Goal: Transaction & Acquisition: Purchase product/service

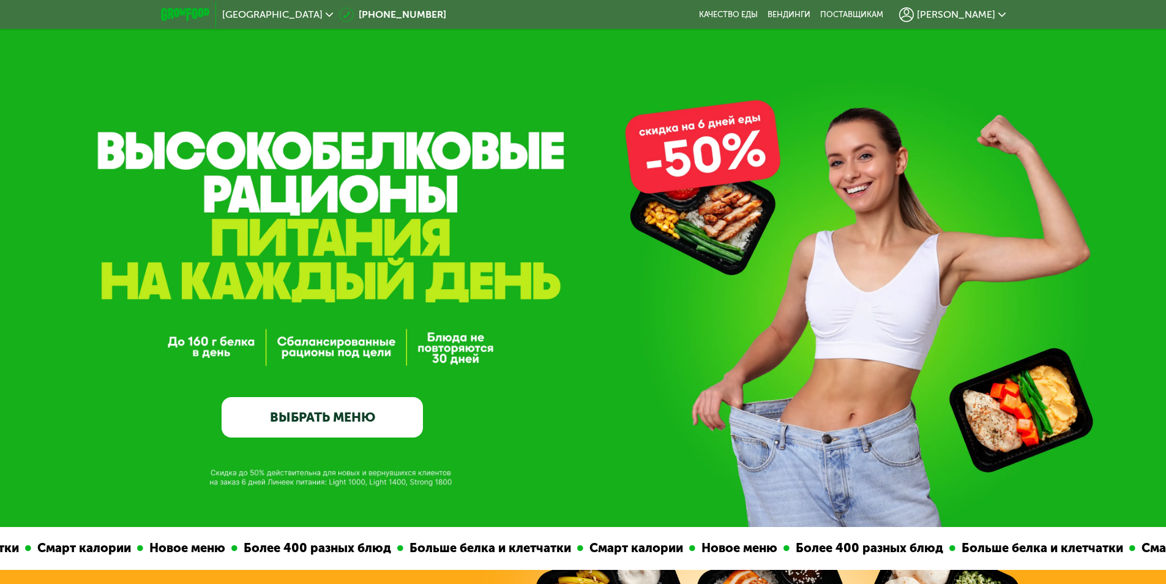
click at [352, 425] on link "ВЫБРАТЬ МЕНЮ" at bounding box center [322, 417] width 201 height 40
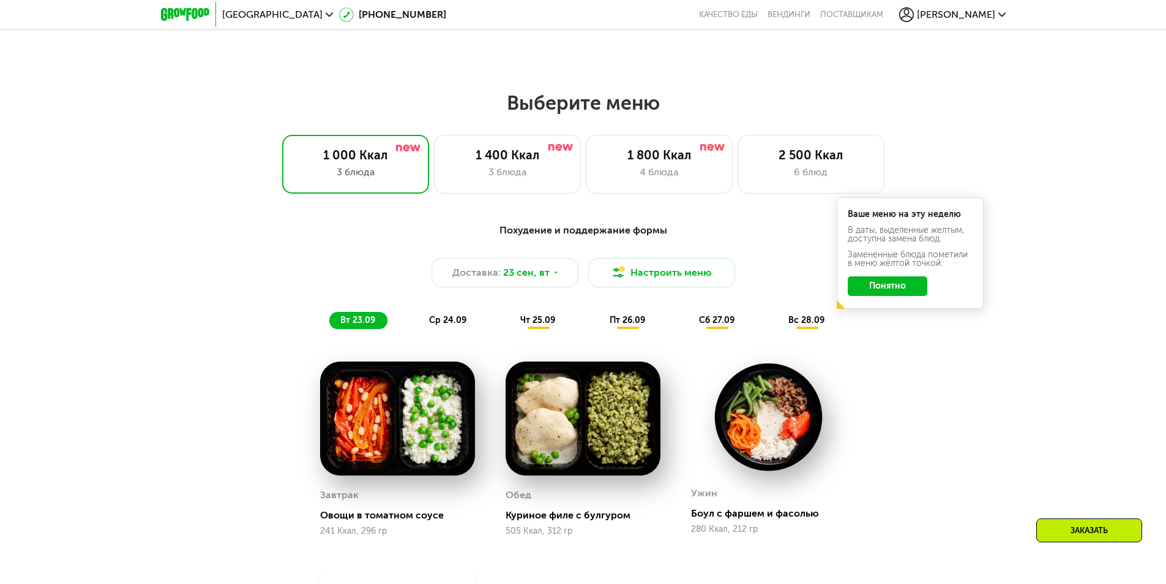
scroll to position [1015, 0]
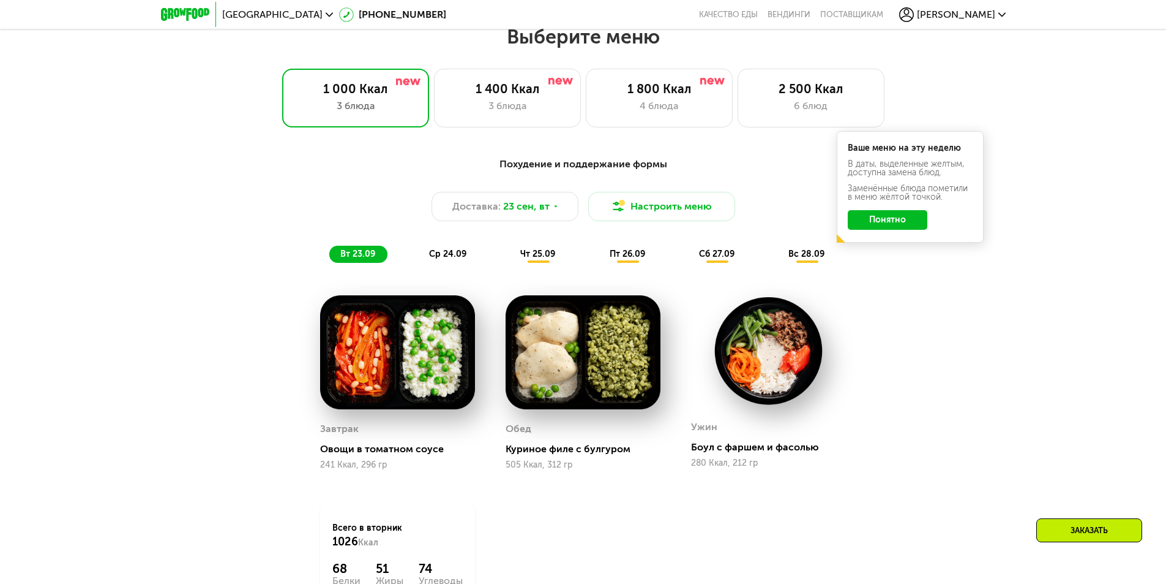
click at [887, 222] on button "Понятно" at bounding box center [888, 220] width 80 height 20
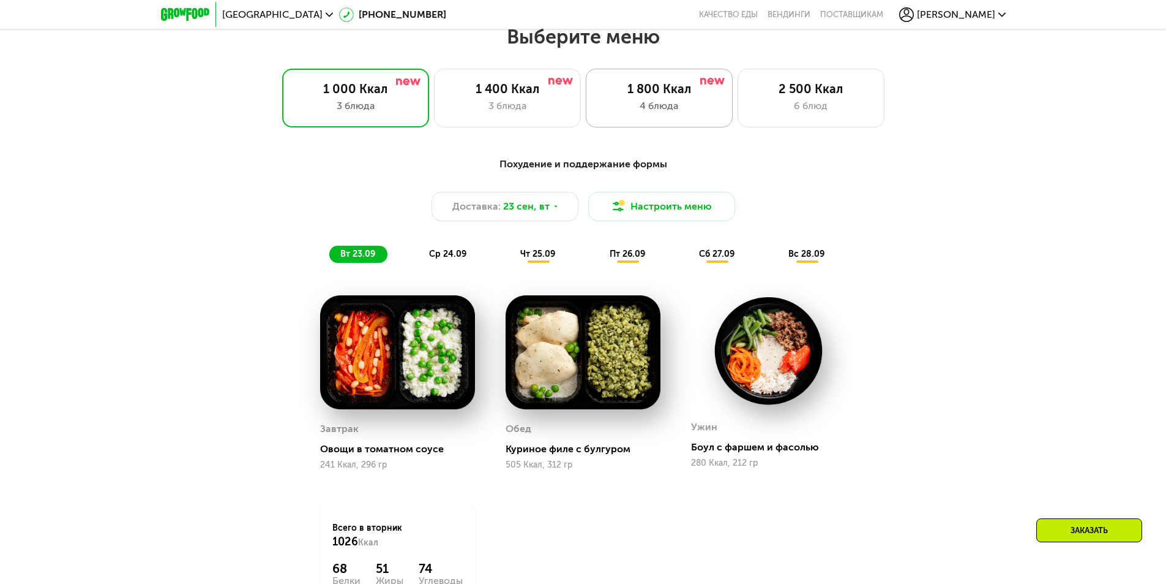
click at [677, 109] on div "4 блюда" at bounding box center [659, 106] width 121 height 15
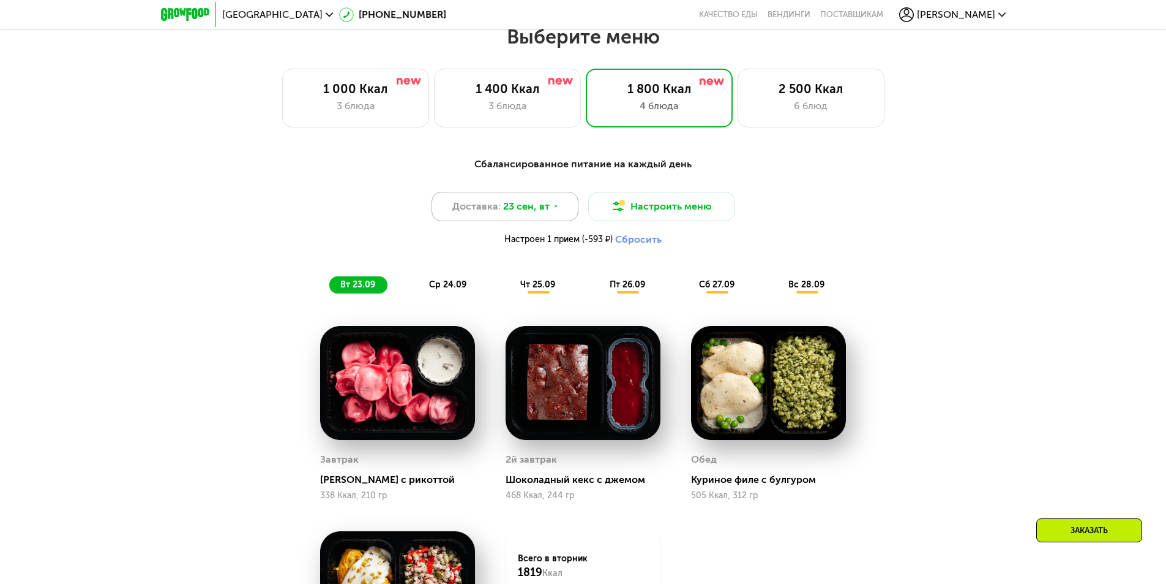
click at [556, 209] on icon at bounding box center [555, 206] width 7 height 7
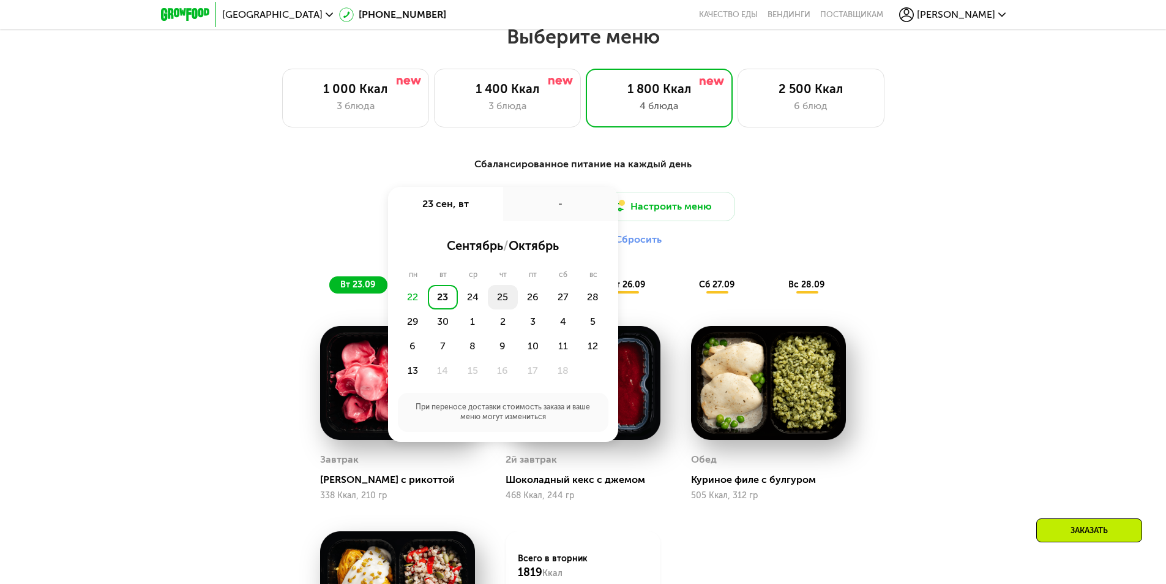
click at [505, 299] on div "25" at bounding box center [503, 297] width 30 height 24
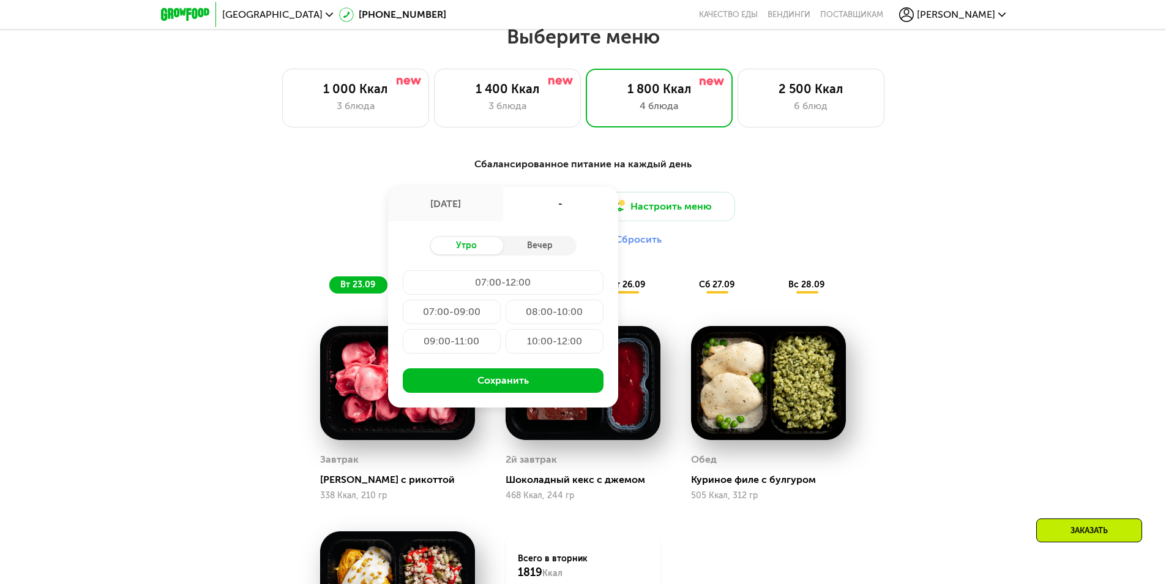
click at [463, 314] on div "07:00-09:00" at bounding box center [452, 311] width 98 height 24
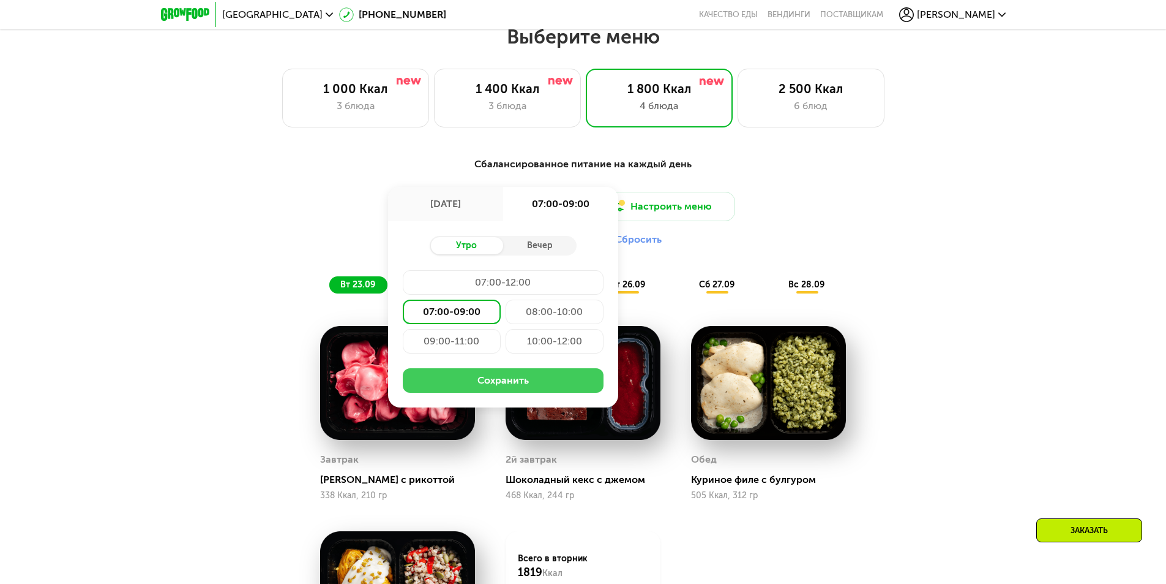
click at [504, 385] on button "Сохранить" at bounding box center [503, 380] width 201 height 24
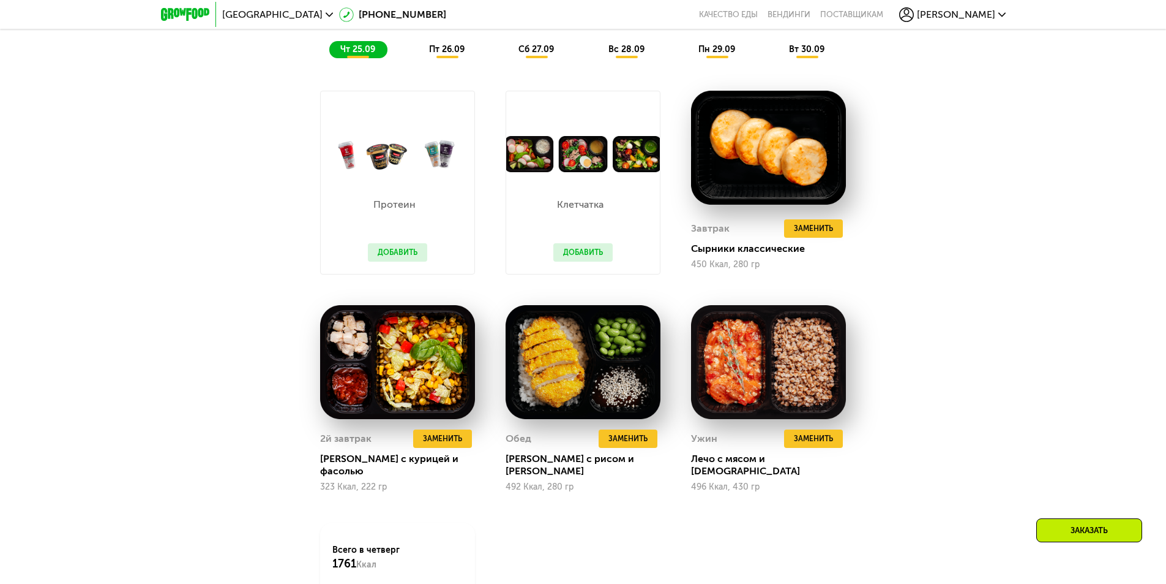
scroll to position [1260, 0]
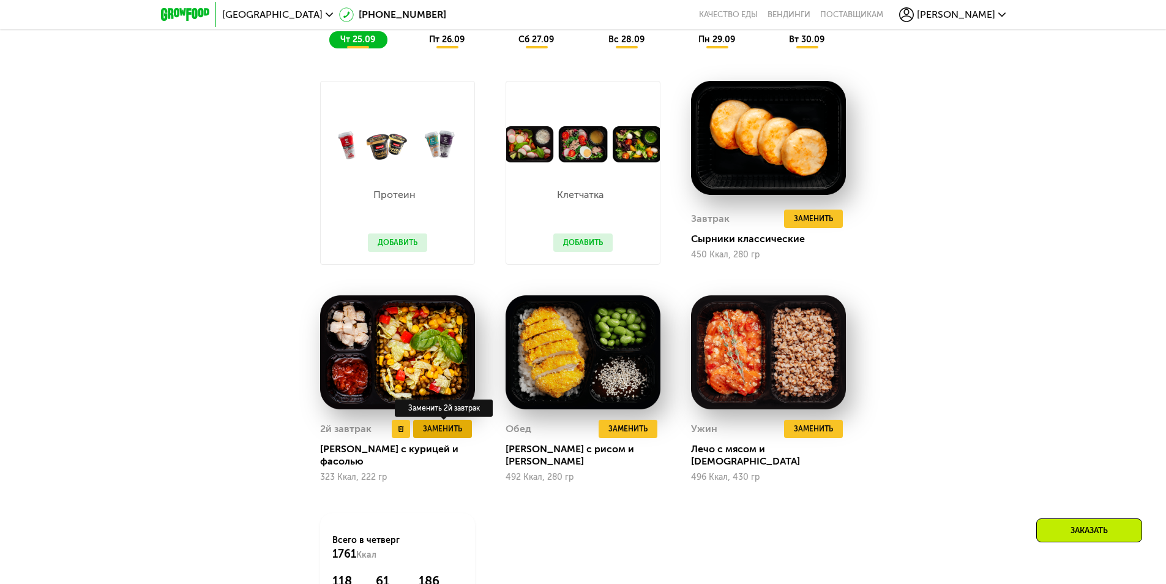
click at [452, 432] on span "Заменить" at bounding box center [442, 428] width 39 height 12
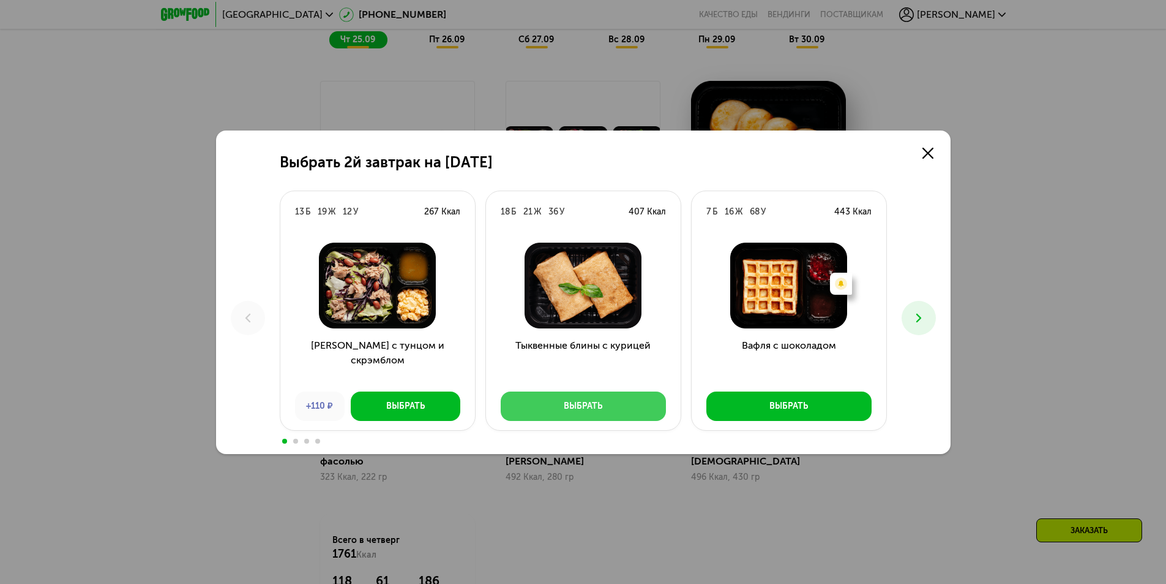
click at [616, 411] on button "Выбрать" at bounding box center [583, 405] width 165 height 29
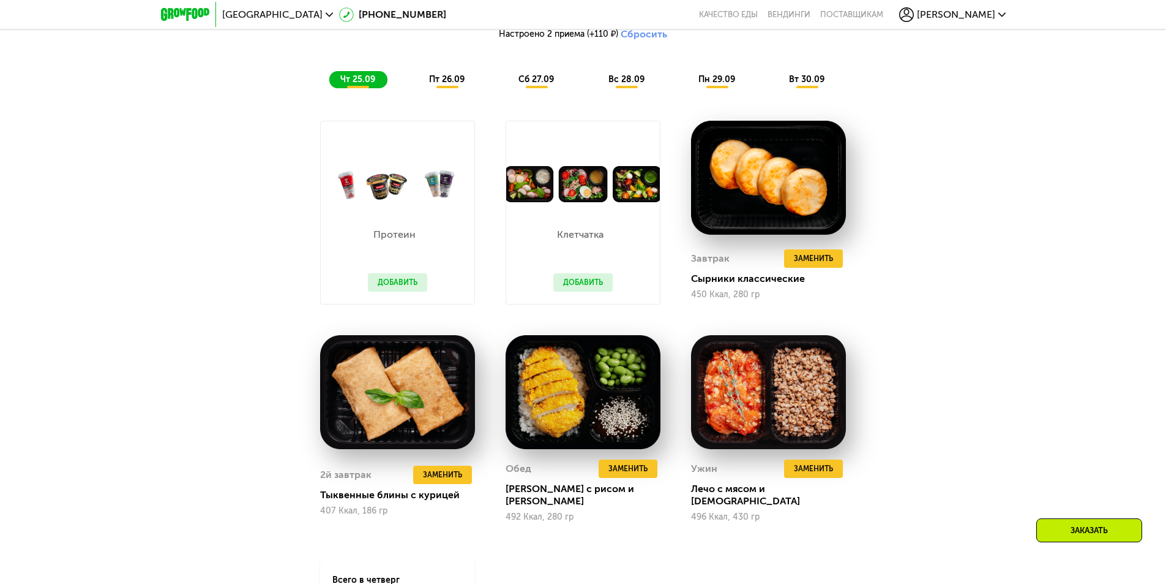
scroll to position [1199, 0]
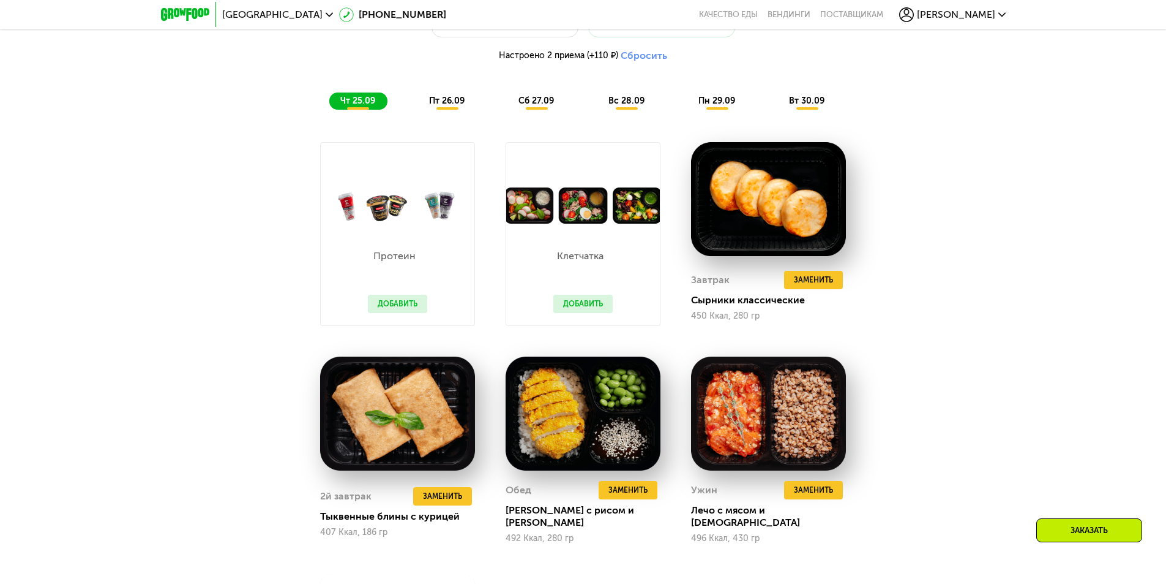
click at [447, 102] on span "пт 26.09" at bounding box center [447, 101] width 36 height 10
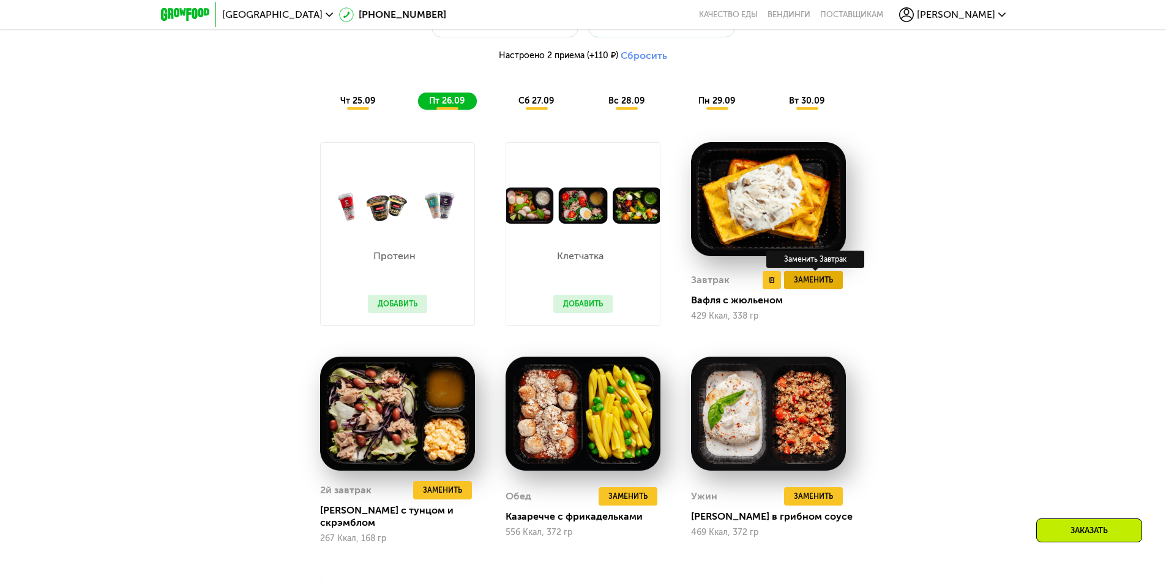
click at [839, 286] on button "Заменить" at bounding box center [813, 280] width 59 height 18
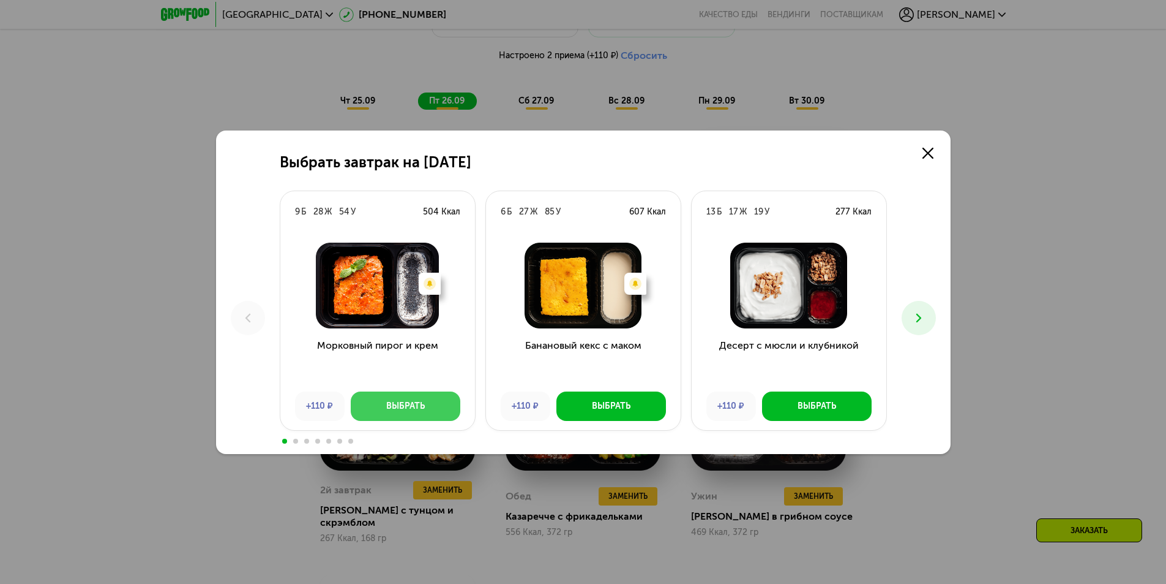
click at [437, 407] on button "Выбрать" at bounding box center [406, 405] width 110 height 29
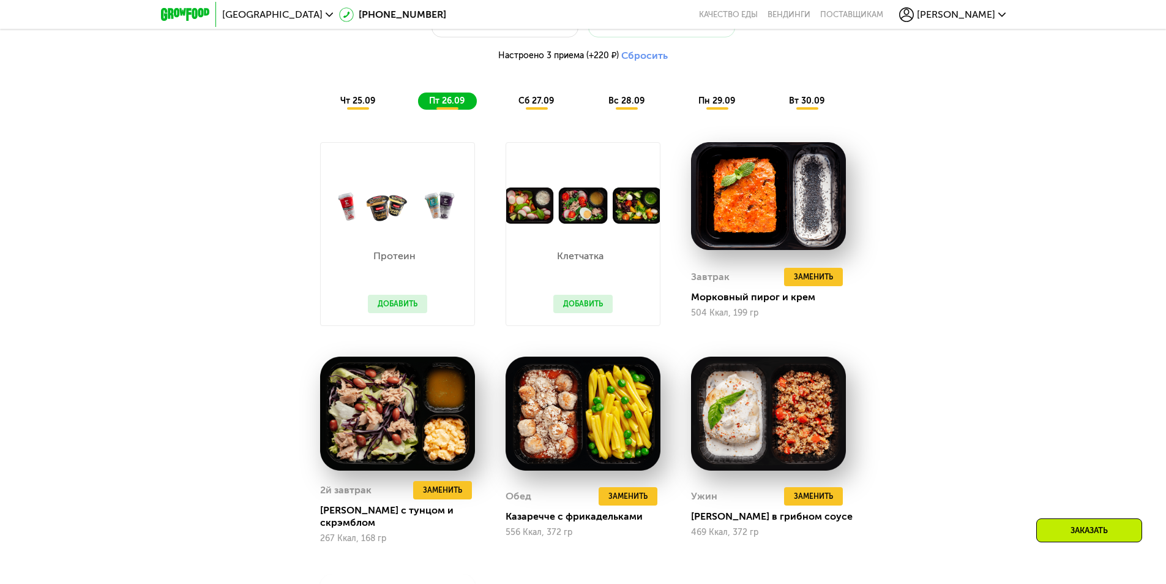
click at [544, 106] on span "сб 27.09" at bounding box center [537, 101] width 36 height 10
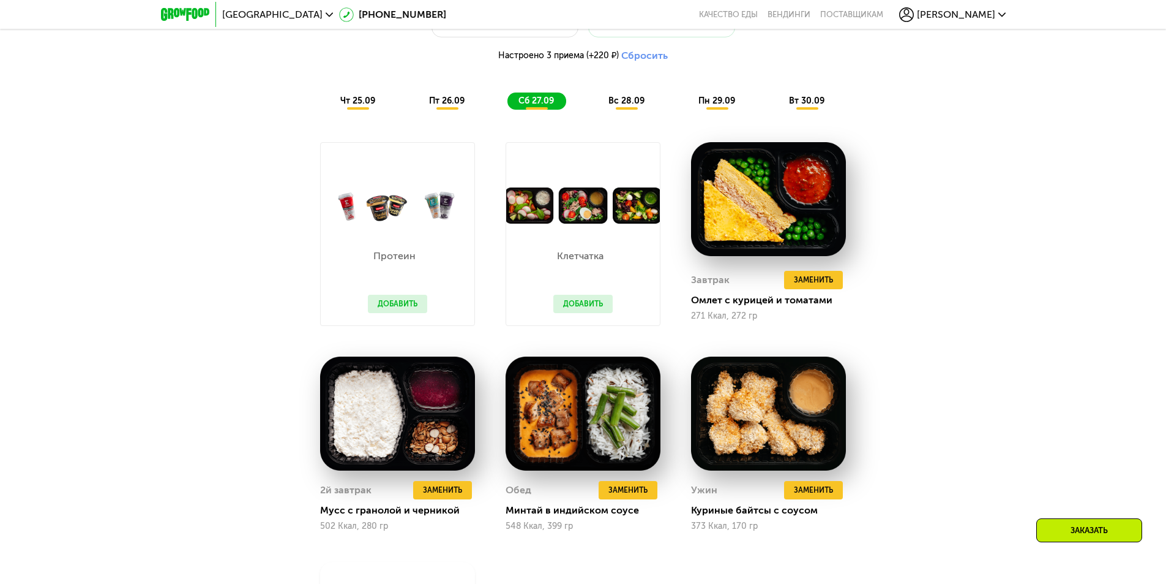
click at [637, 106] on span "вс 28.09" at bounding box center [627, 101] width 36 height 10
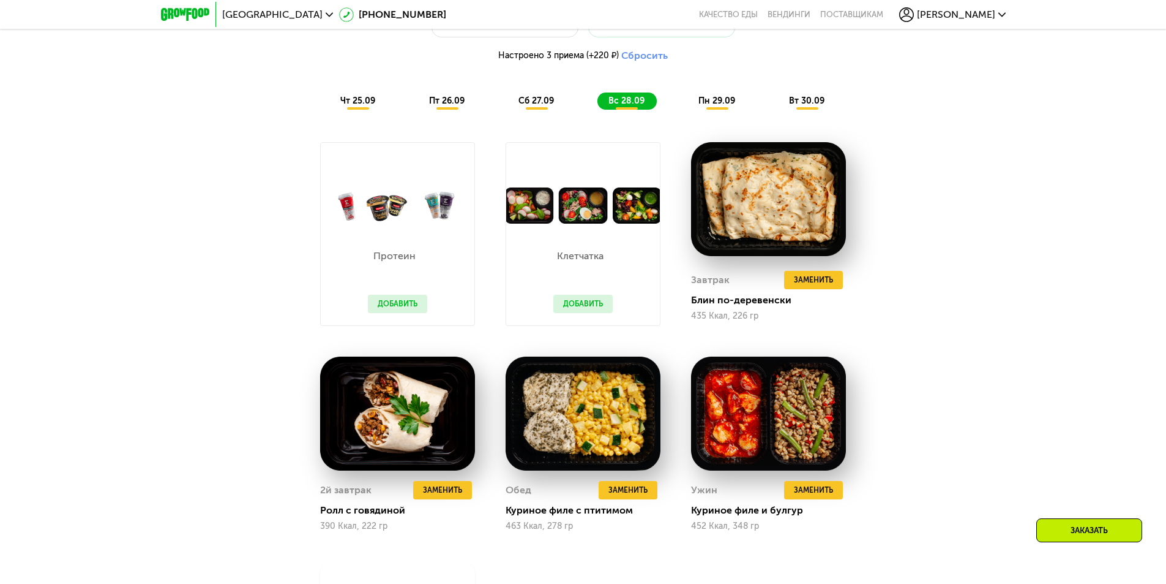
click at [719, 106] on span "пн 29.09" at bounding box center [717, 101] width 37 height 10
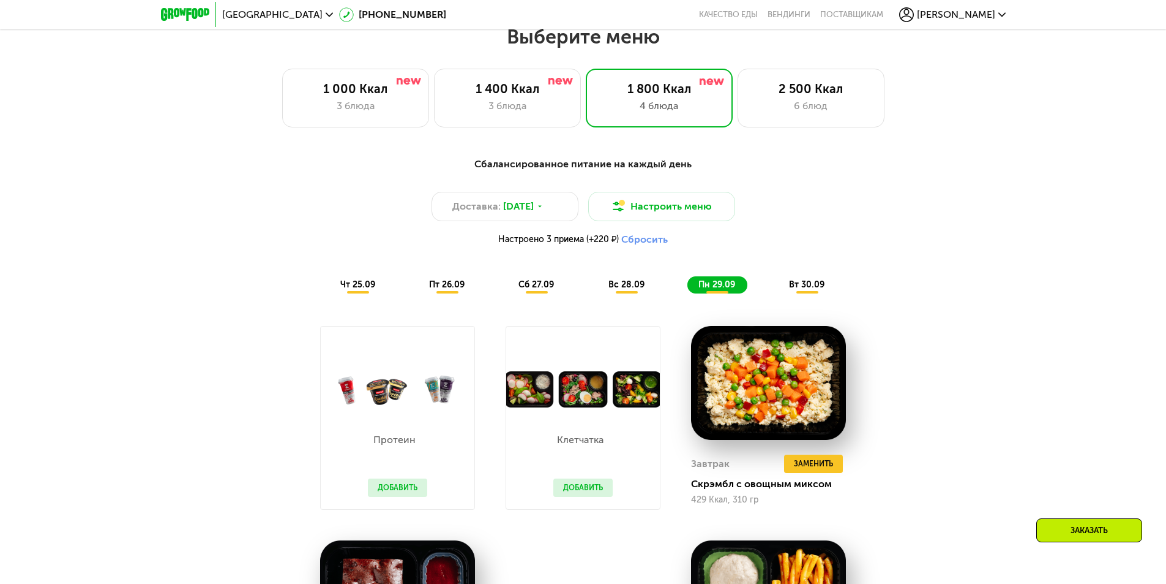
scroll to position [770, 0]
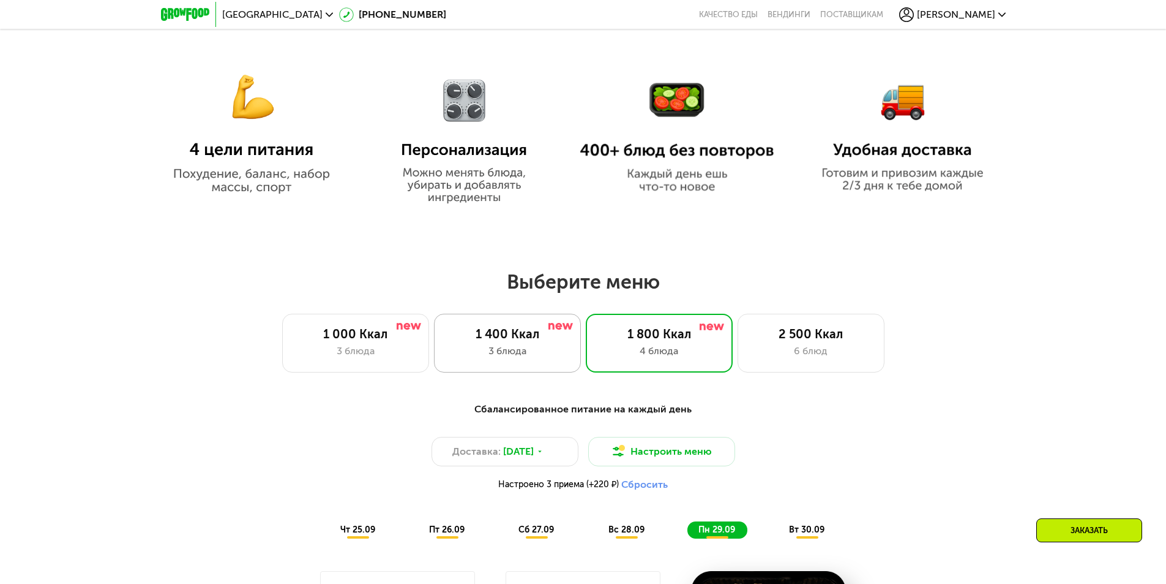
click at [517, 341] on div "1 400 Ккал" at bounding box center [507, 333] width 121 height 15
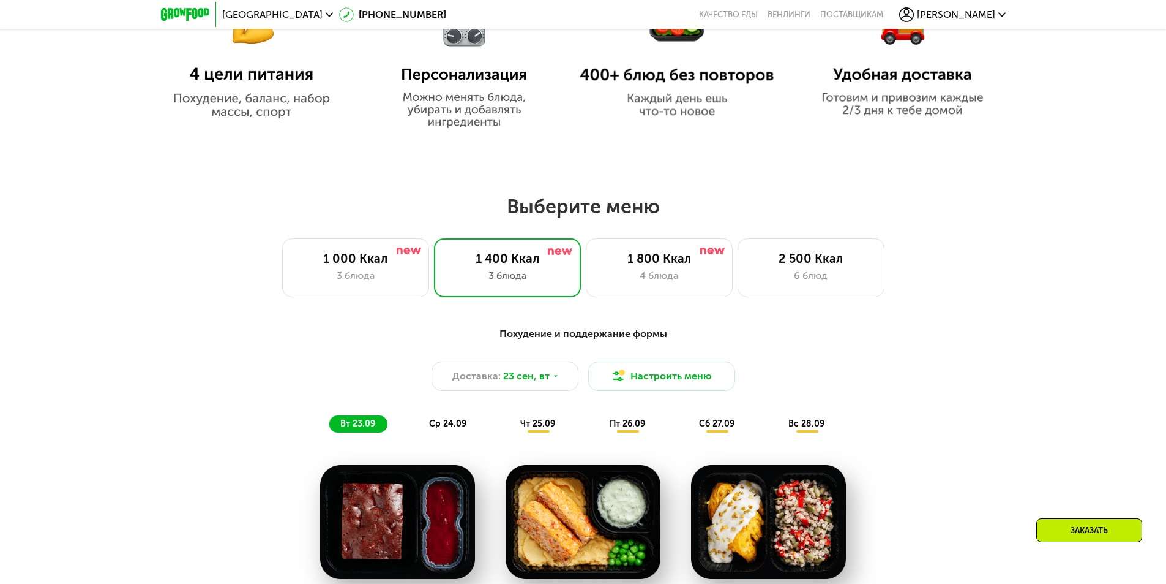
scroll to position [954, 0]
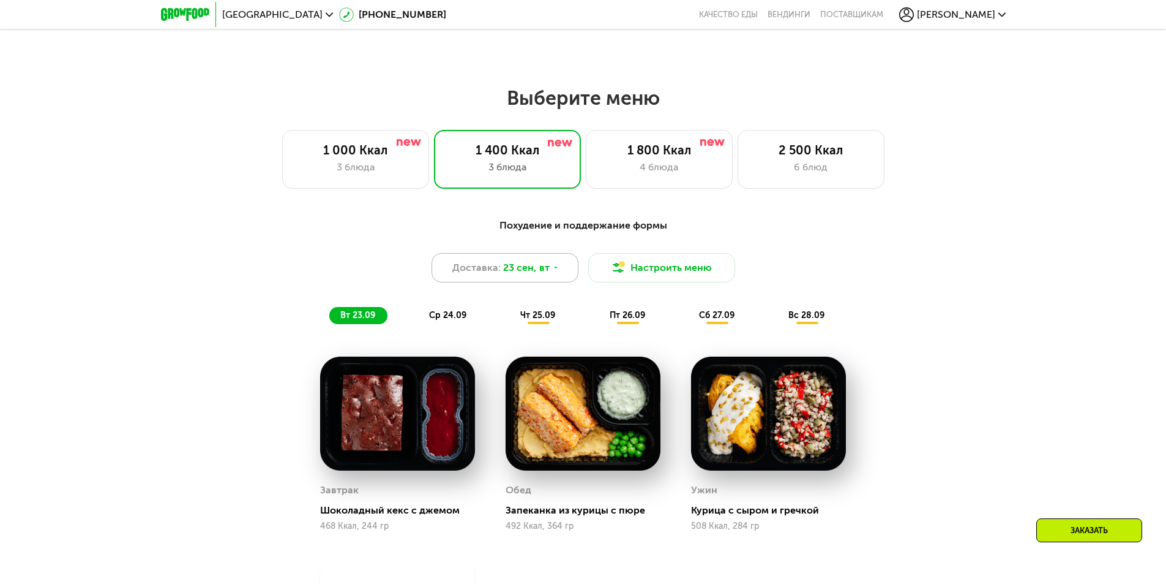
click at [569, 278] on div "Доставка: [DATE]" at bounding box center [505, 267] width 147 height 29
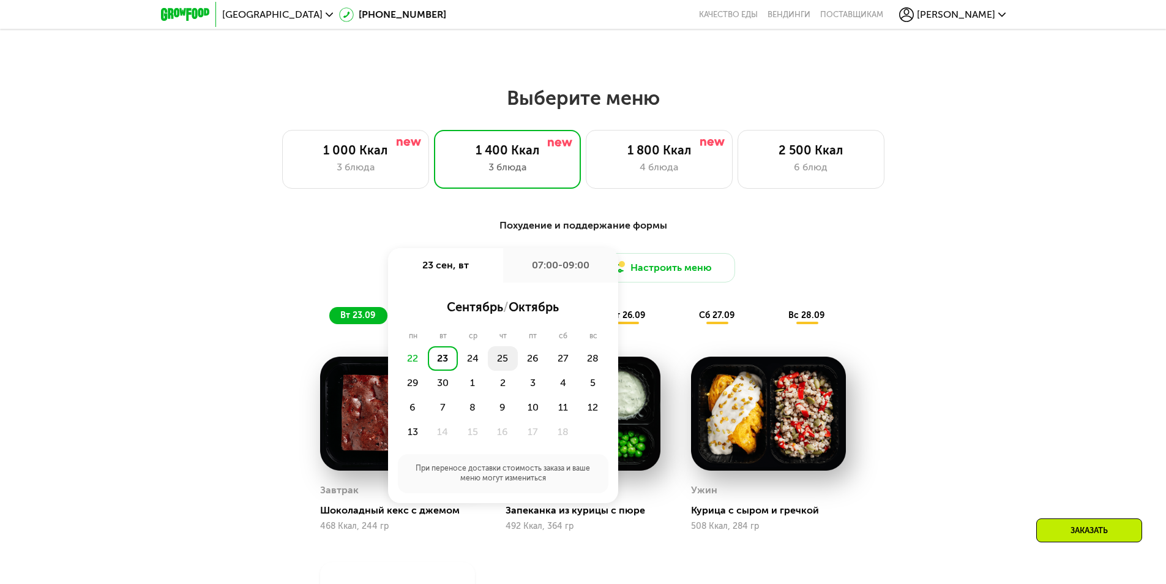
click at [503, 362] on div "25" at bounding box center [503, 358] width 30 height 24
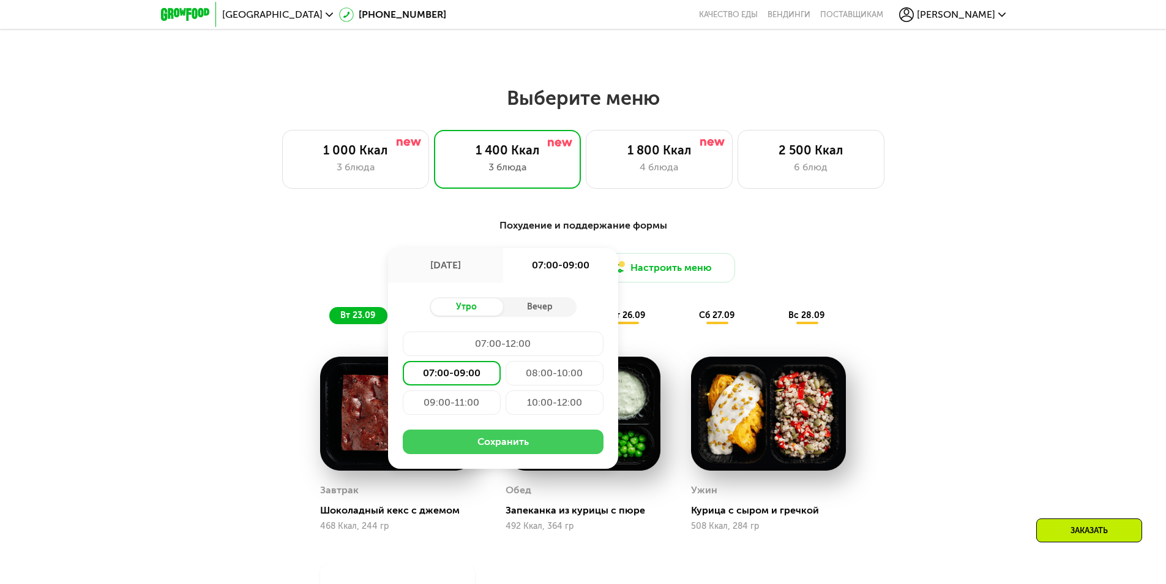
click at [509, 448] on button "Сохранить" at bounding box center [503, 441] width 201 height 24
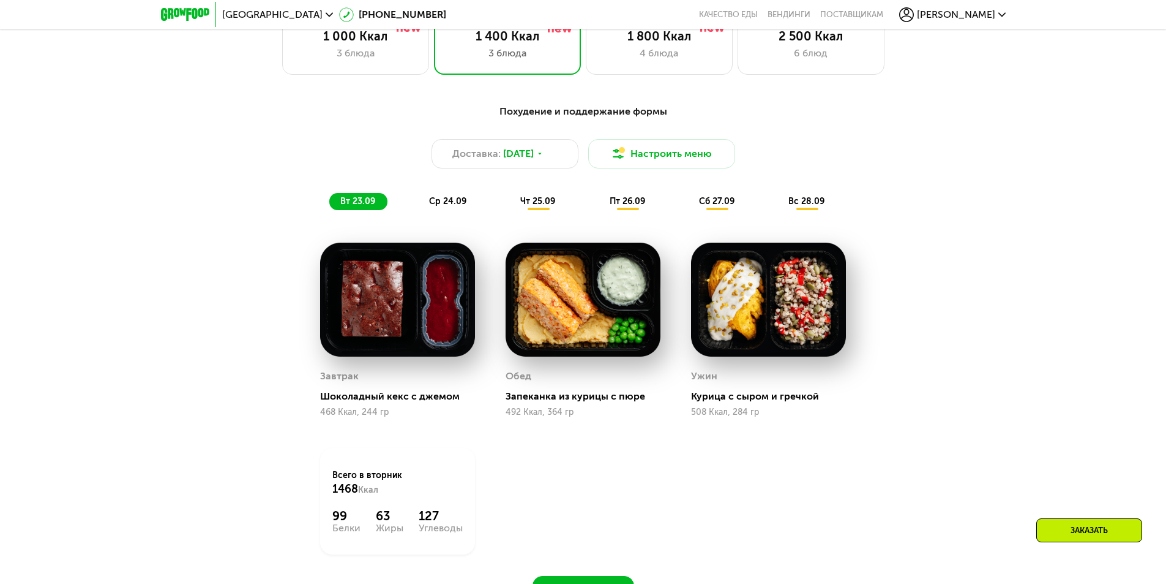
scroll to position [1076, 0]
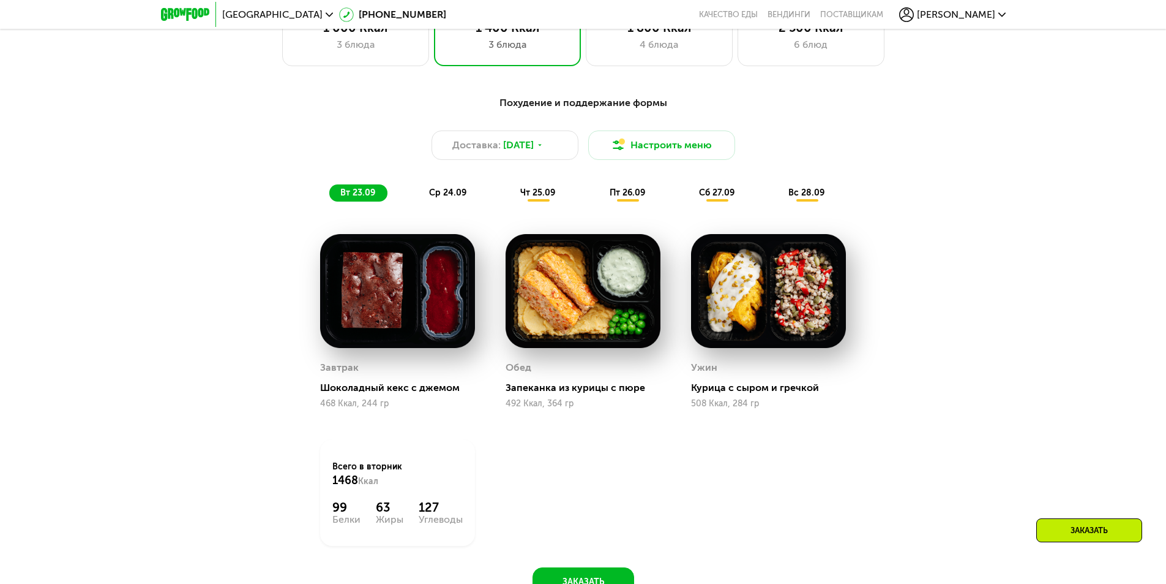
click at [629, 198] on span "пт 26.09" at bounding box center [628, 192] width 36 height 10
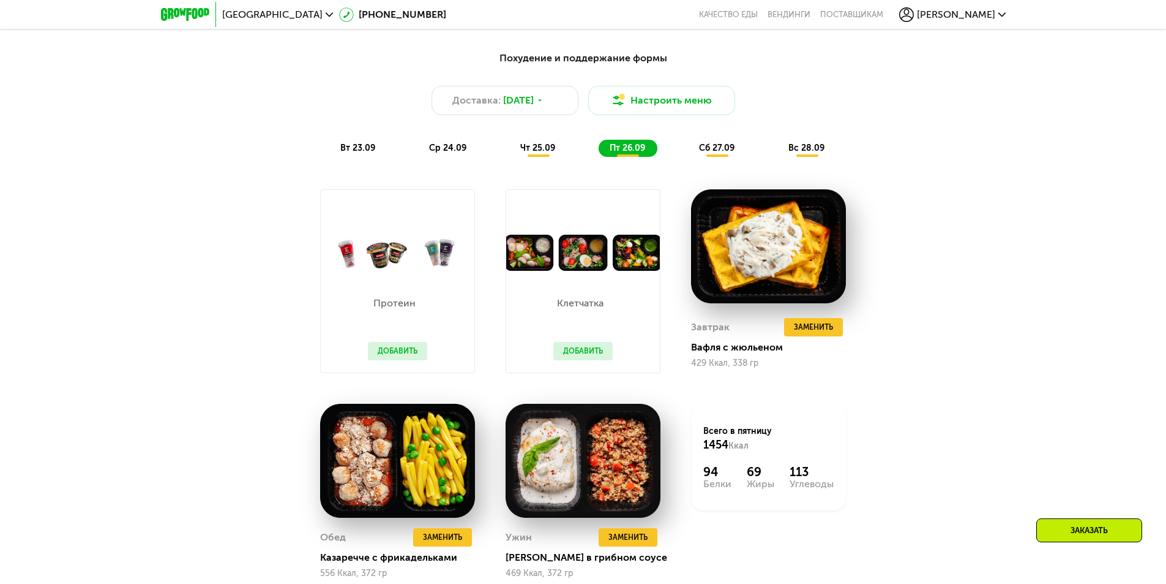
scroll to position [1199, 0]
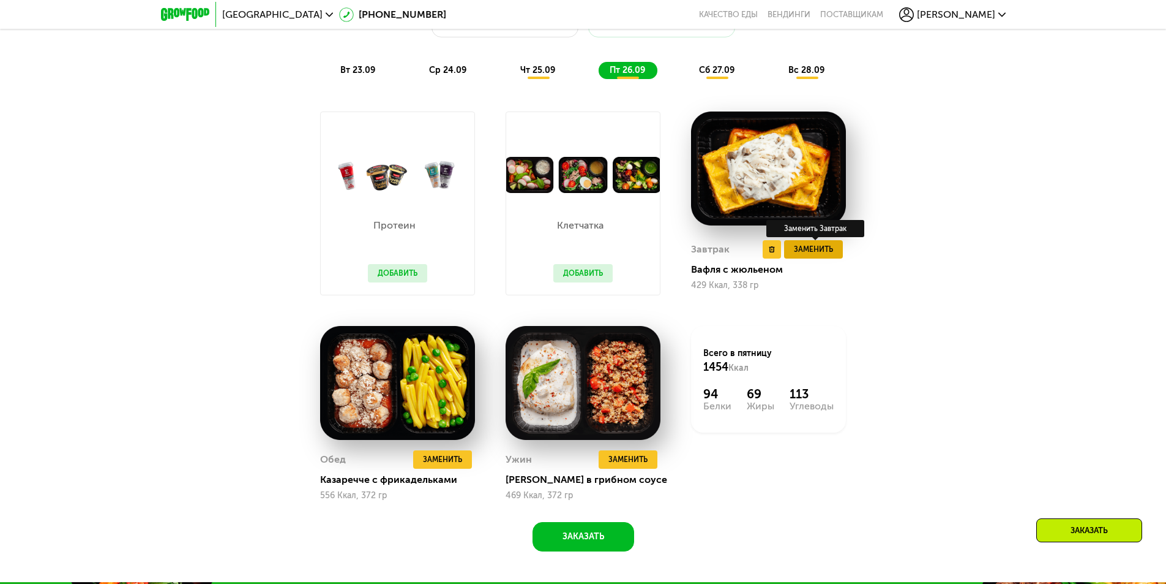
click at [828, 255] on span "Заменить" at bounding box center [813, 249] width 39 height 12
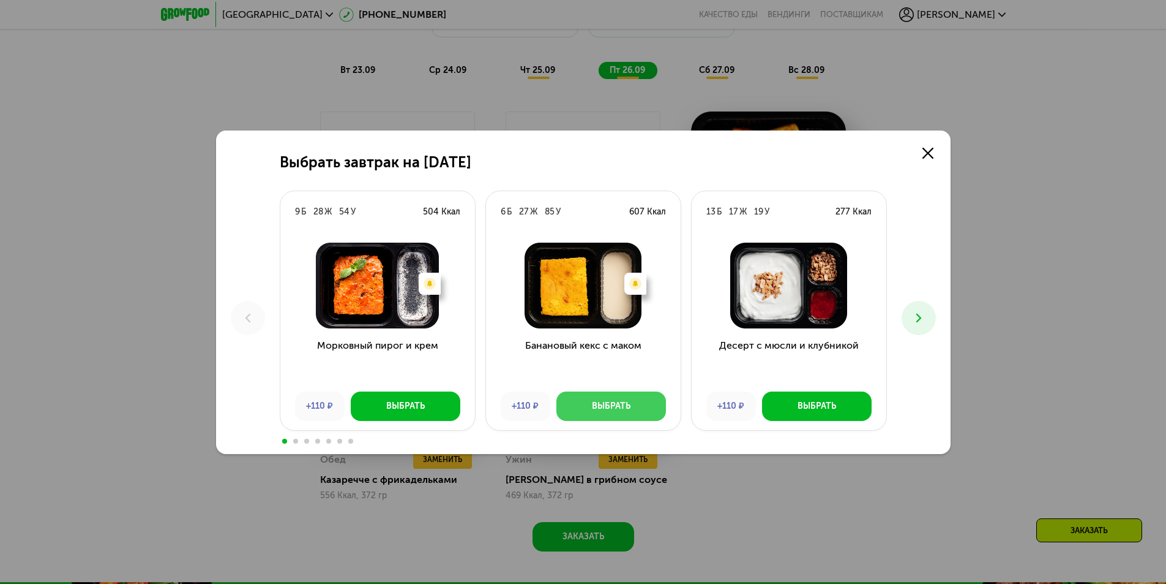
click at [631, 399] on button "Выбрать" at bounding box center [612, 405] width 110 height 29
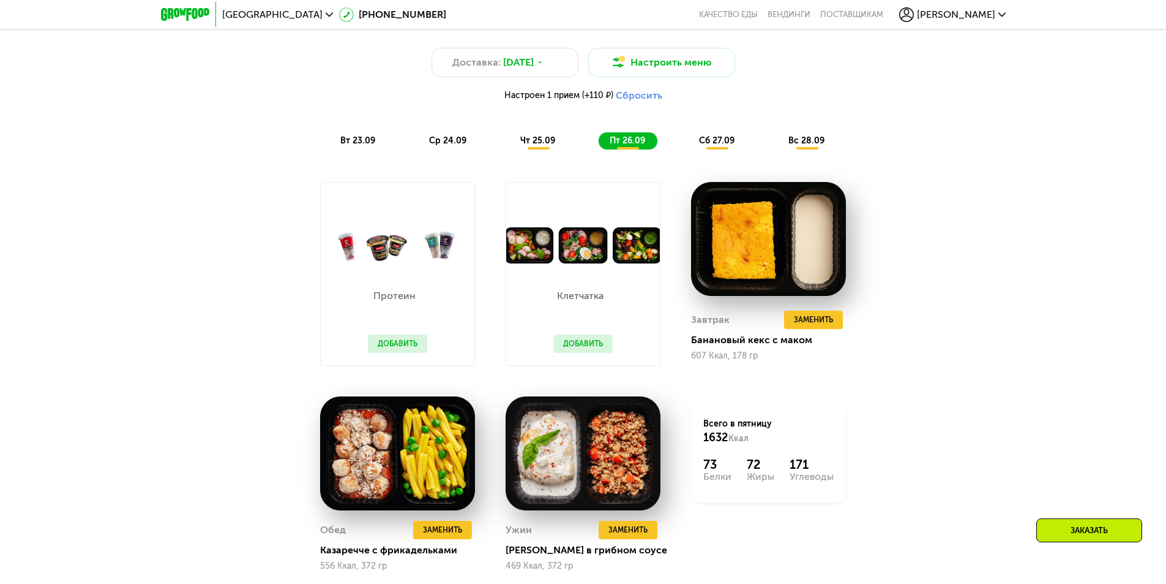
scroll to position [1138, 0]
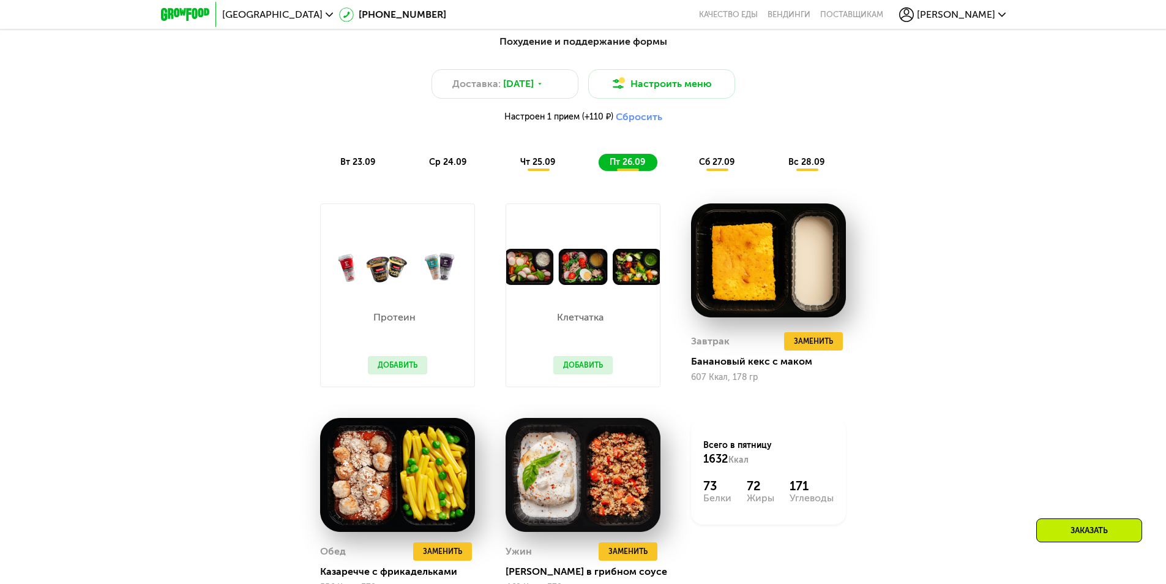
click at [713, 171] on div "сб 27.09" at bounding box center [717, 162] width 59 height 17
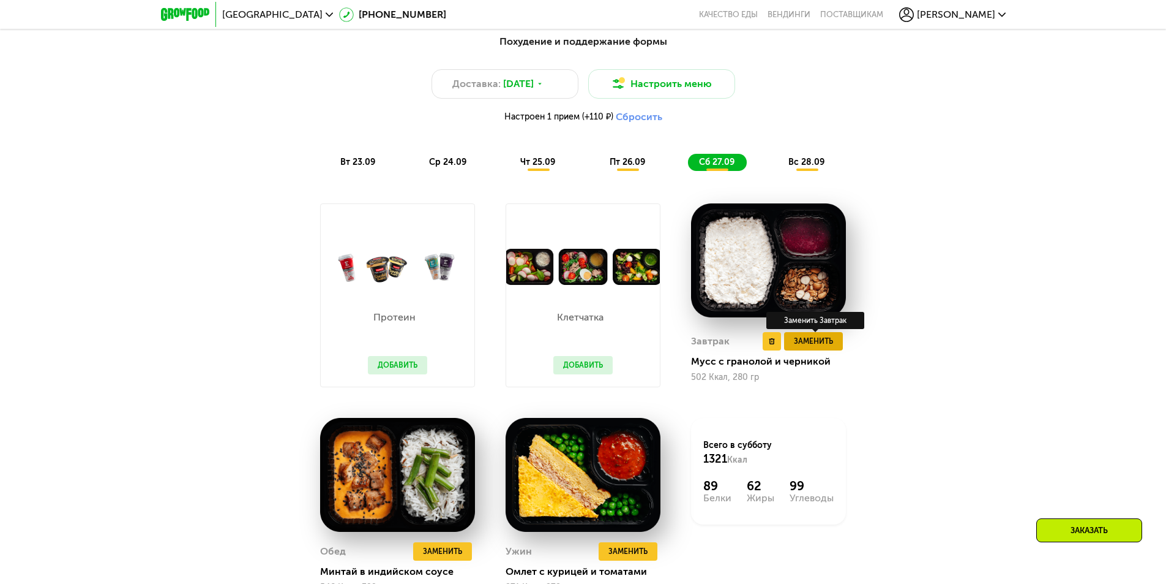
click at [810, 347] on span "Заменить" at bounding box center [813, 341] width 39 height 12
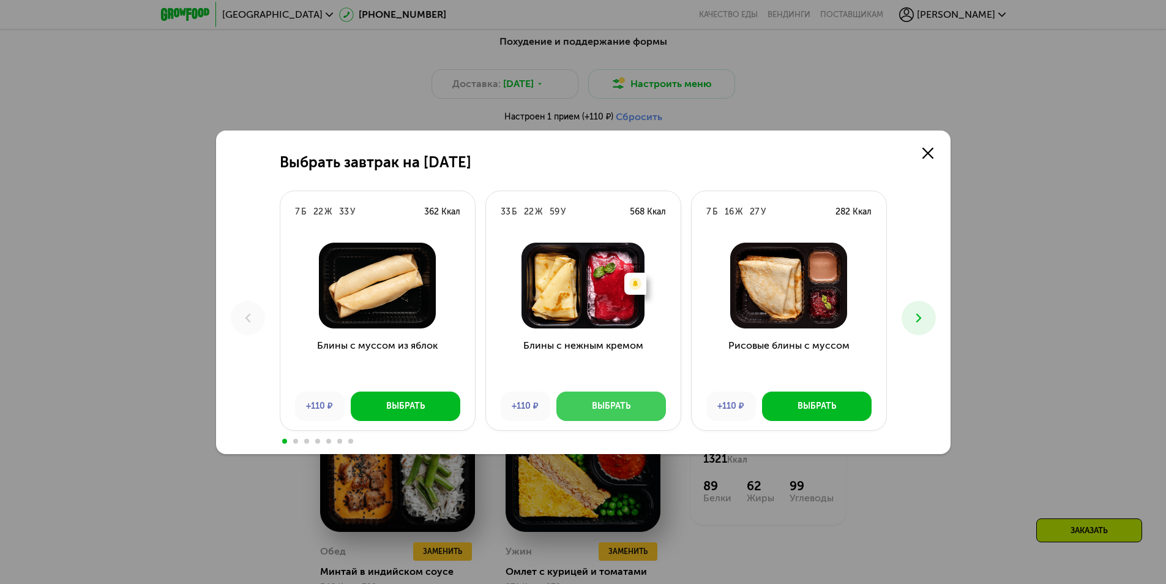
click at [612, 400] on div "Выбрать" at bounding box center [611, 406] width 39 height 12
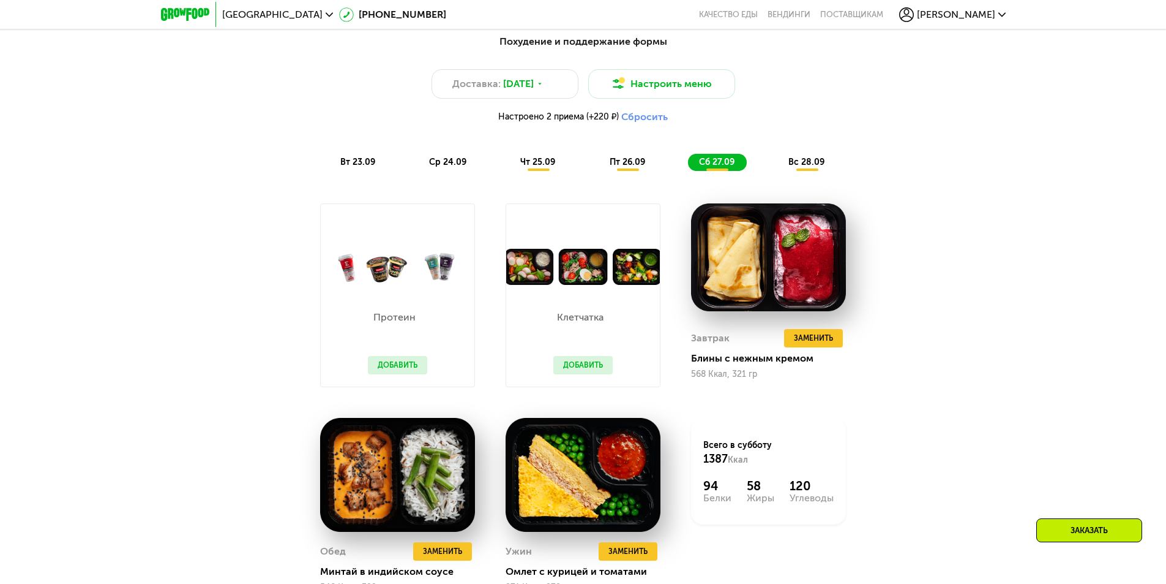
scroll to position [1199, 0]
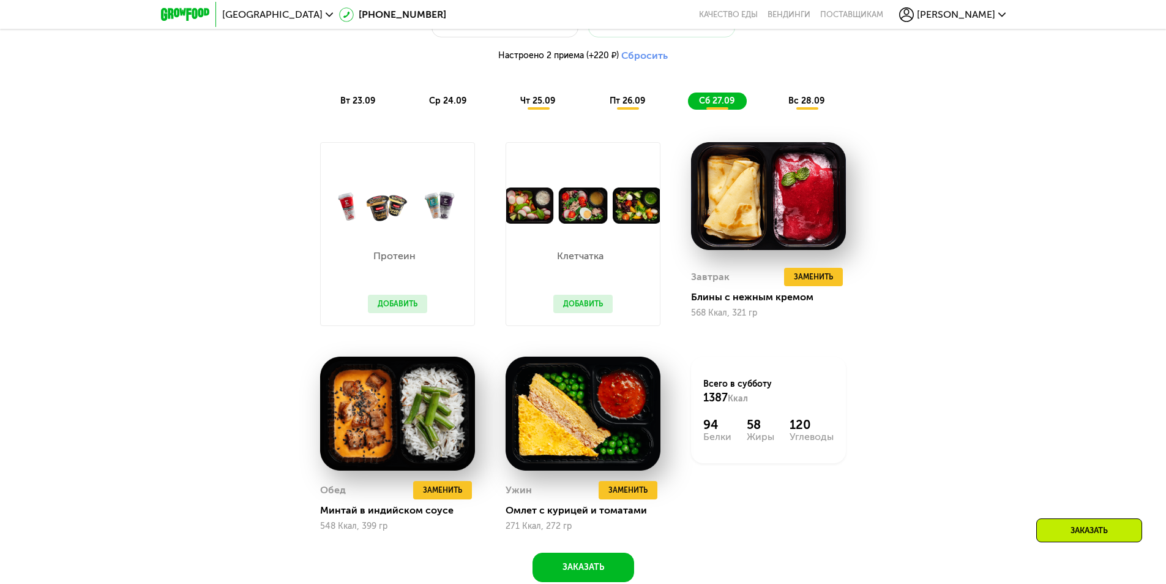
click at [821, 110] on div "вс 28.09" at bounding box center [807, 100] width 59 height 17
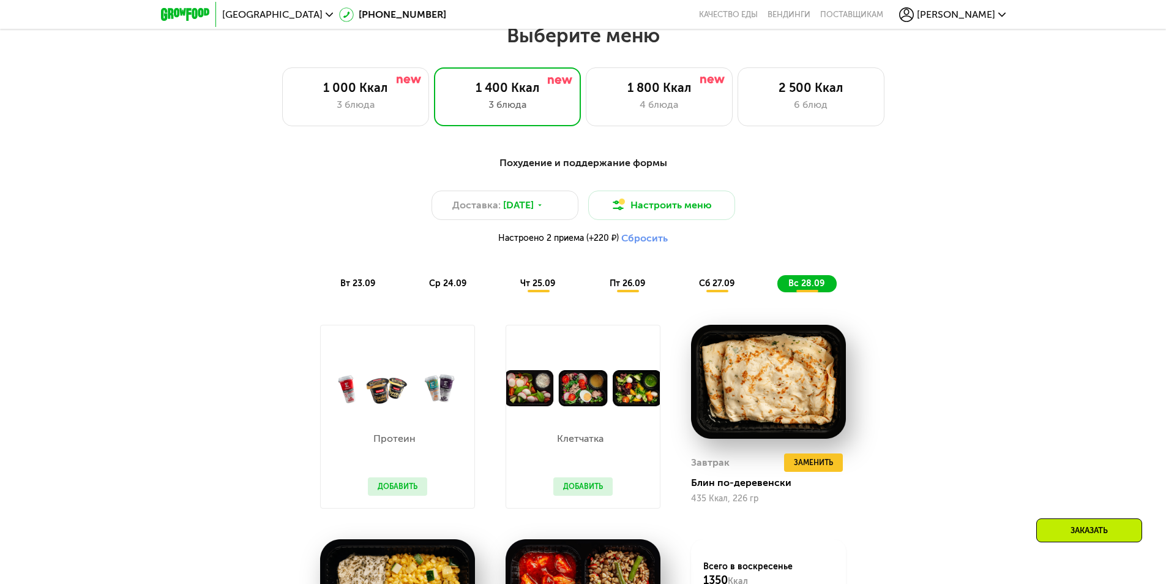
scroll to position [1015, 0]
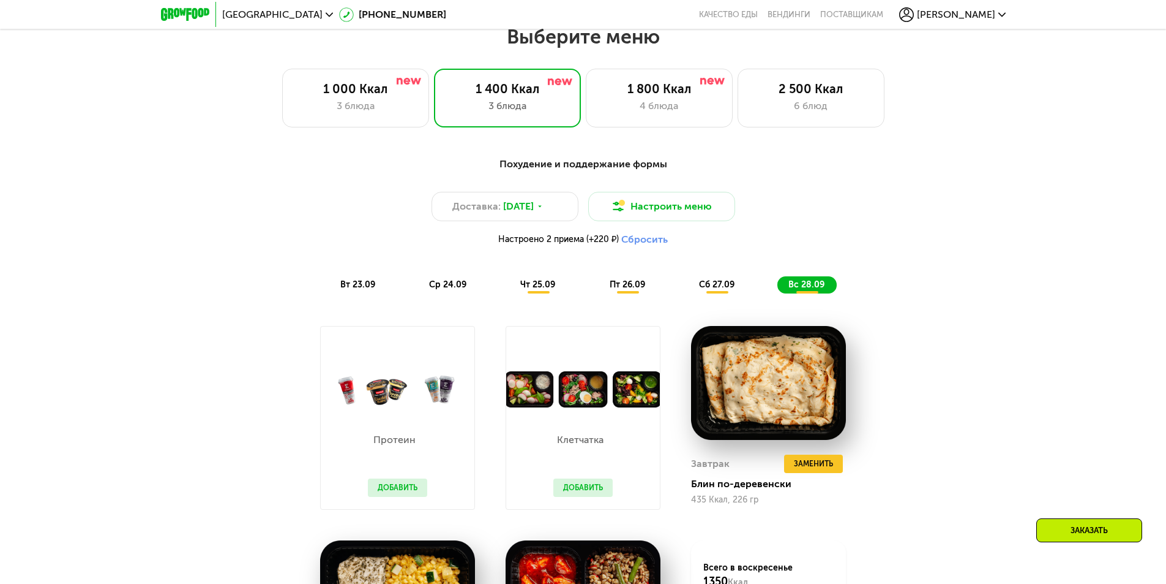
click at [598, 487] on button "Добавить" at bounding box center [582, 487] width 59 height 18
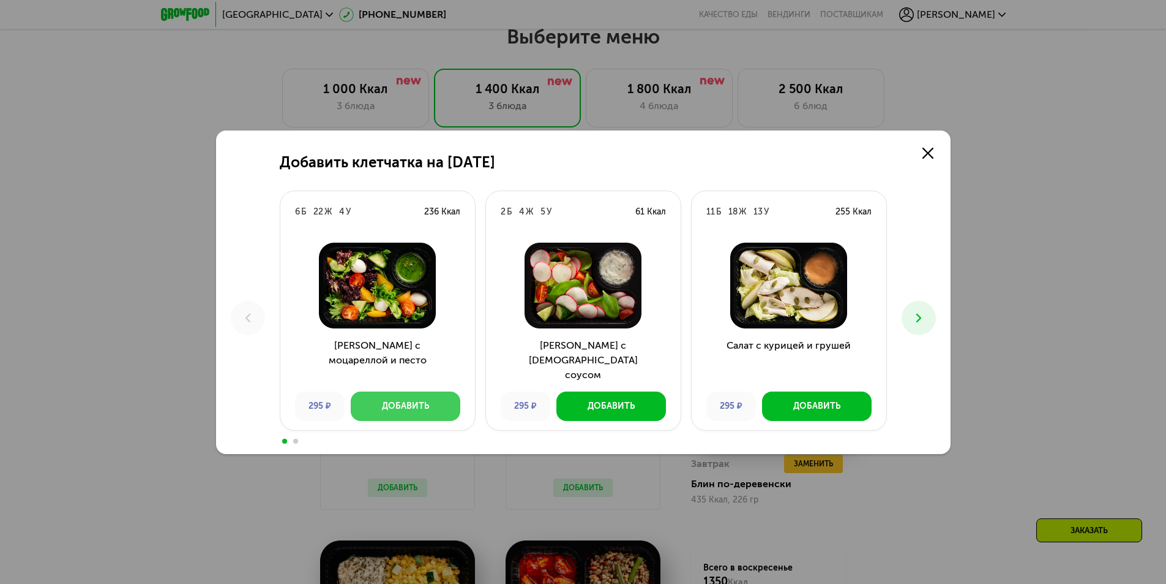
click at [424, 405] on div "Добавить" at bounding box center [405, 406] width 47 height 12
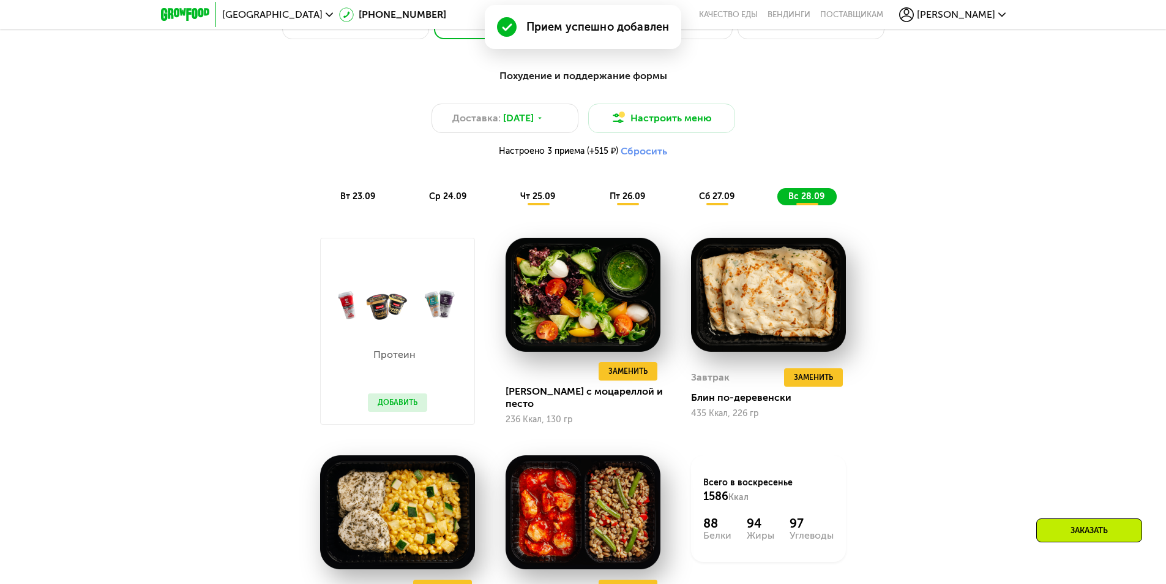
scroll to position [1199, 0]
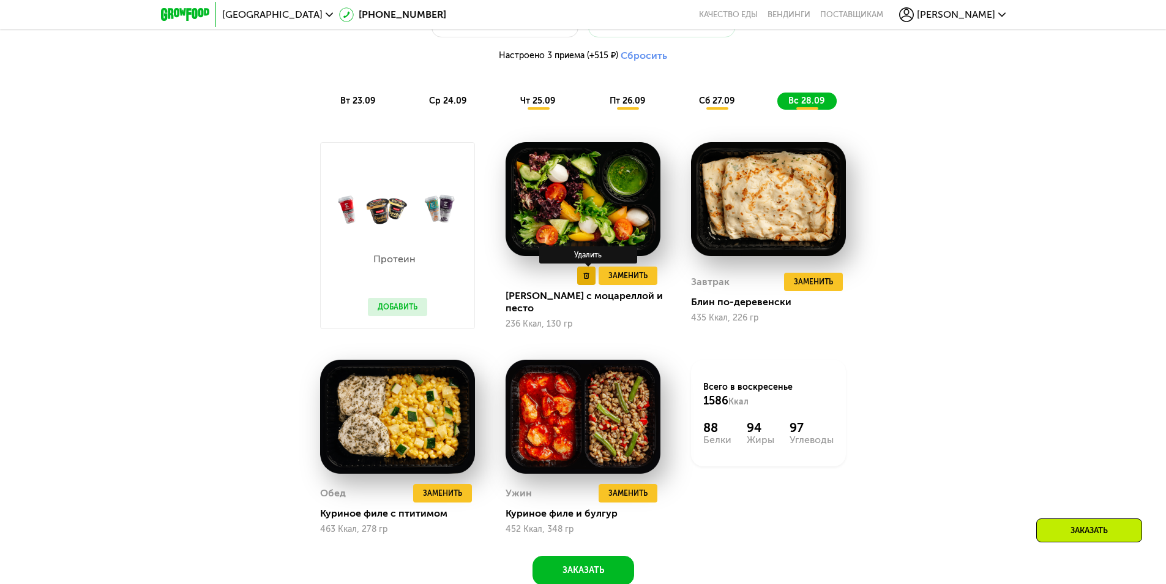
click at [581, 284] on button at bounding box center [586, 275] width 18 height 18
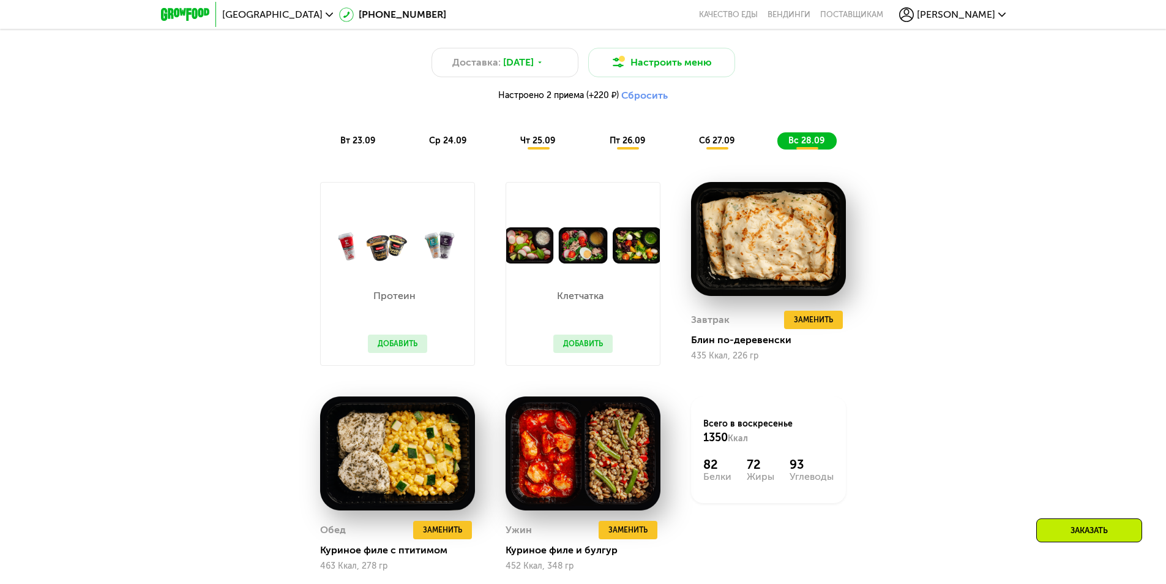
scroll to position [1015, 0]
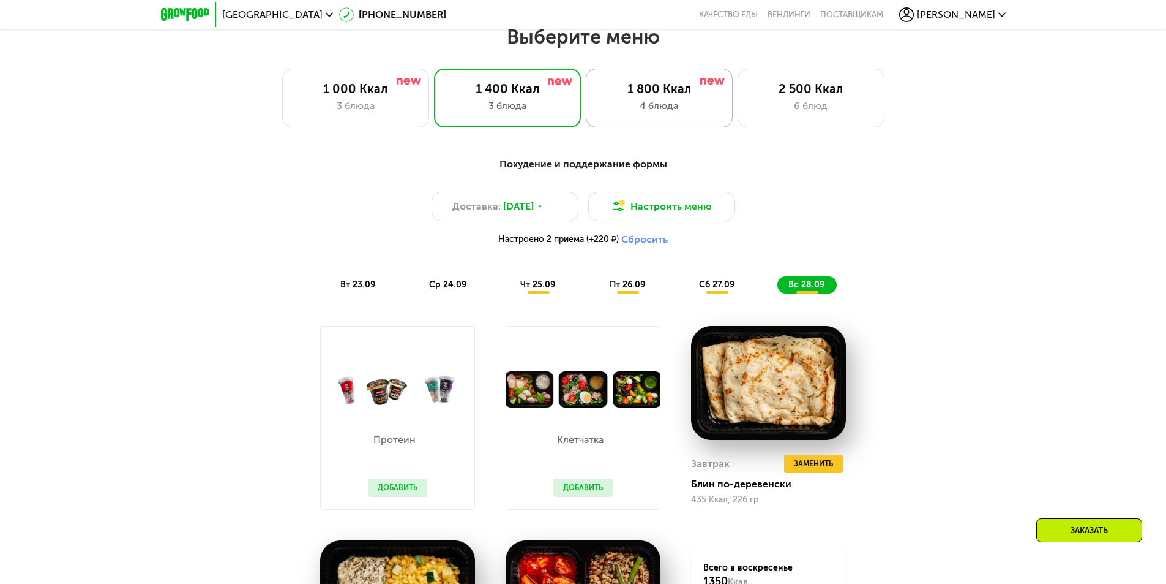
click at [646, 113] on div "4 блюда" at bounding box center [659, 106] width 121 height 15
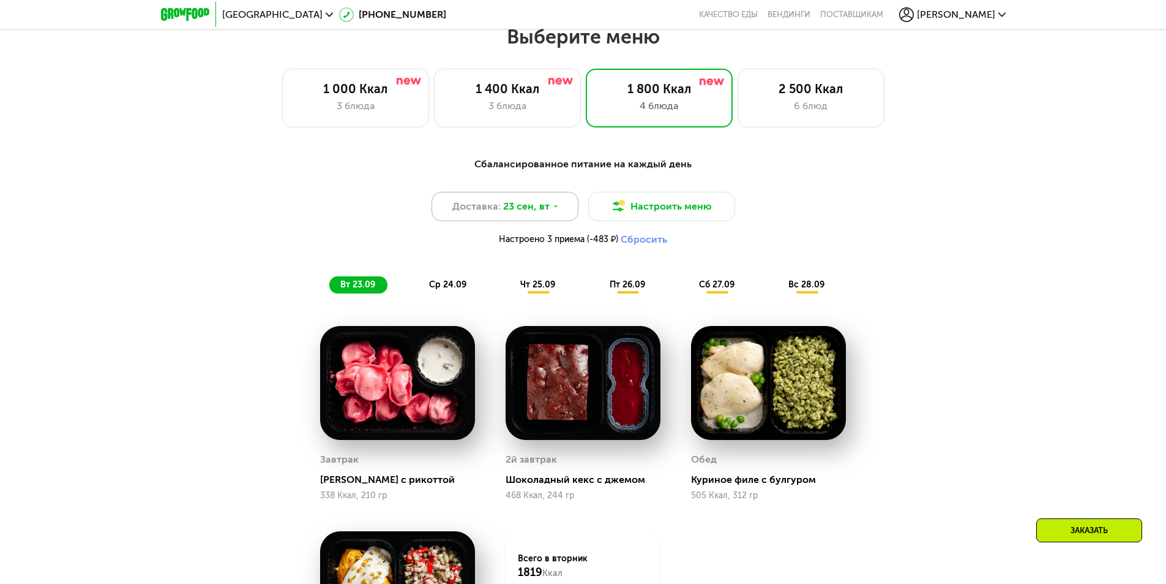
click at [558, 212] on div "Доставка: [DATE]" at bounding box center [505, 206] width 147 height 29
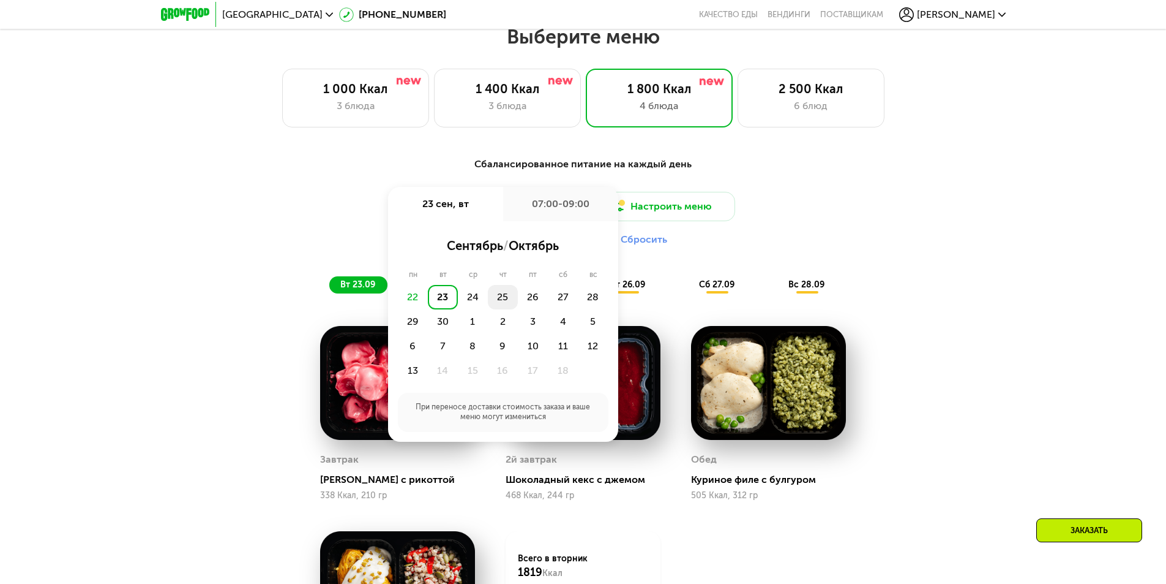
click at [509, 300] on div "25" at bounding box center [503, 297] width 30 height 24
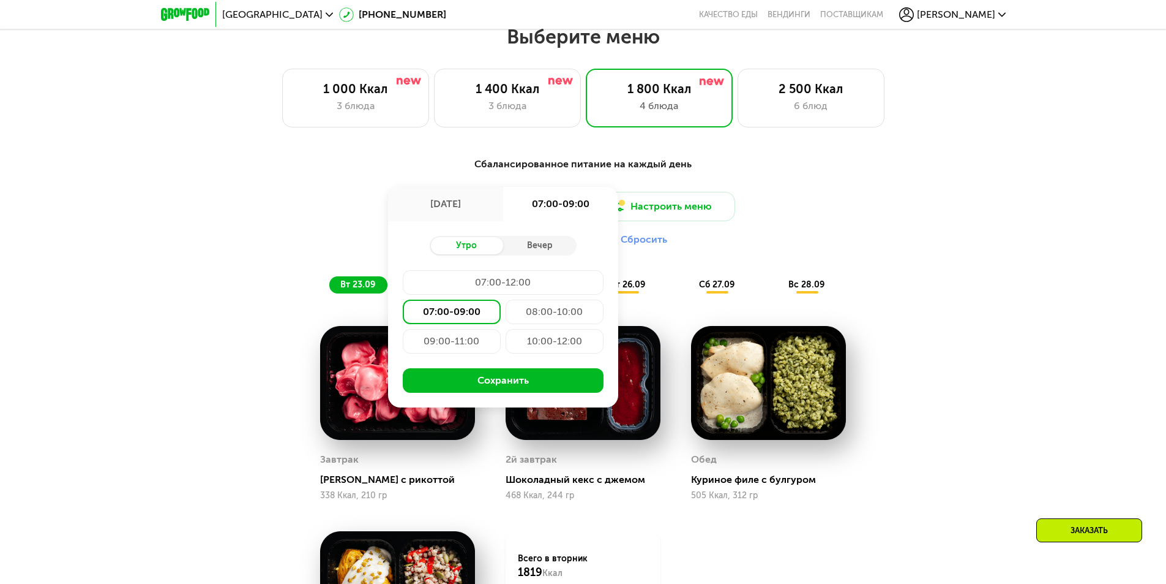
click at [443, 312] on div "07:00-09:00" at bounding box center [452, 311] width 98 height 24
click at [530, 383] on button "Сохранить" at bounding box center [503, 380] width 201 height 24
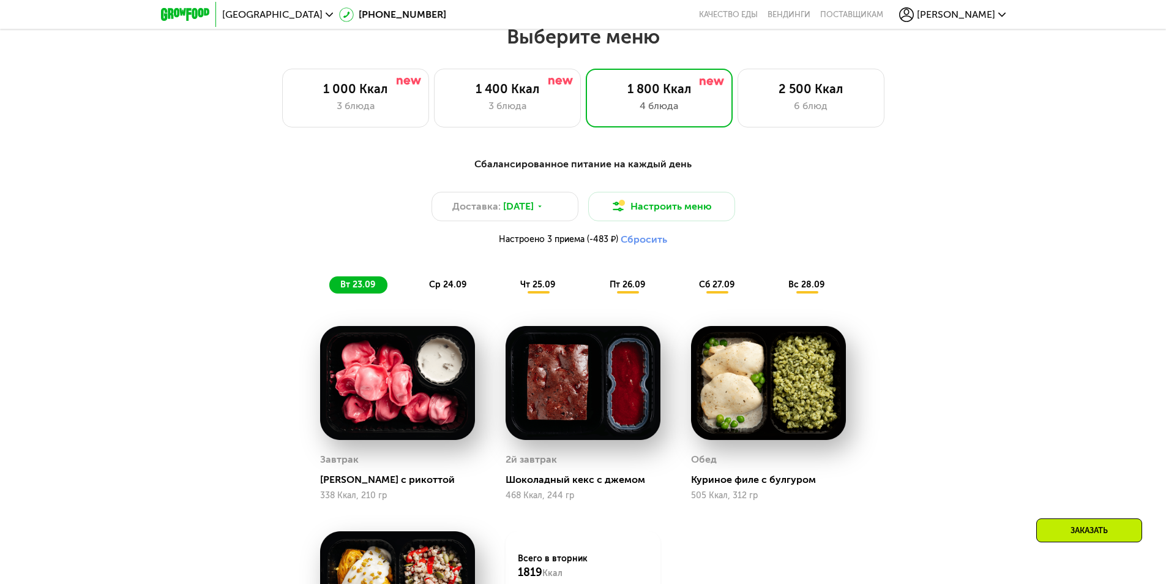
click at [546, 293] on div "чт 25.09" at bounding box center [538, 284] width 58 height 17
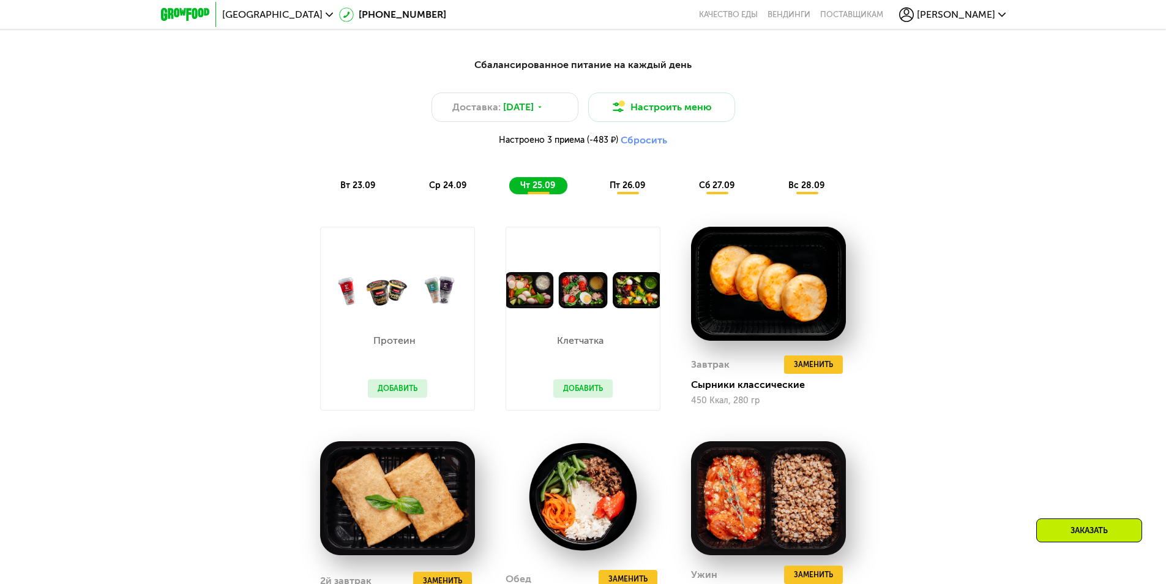
scroll to position [1260, 0]
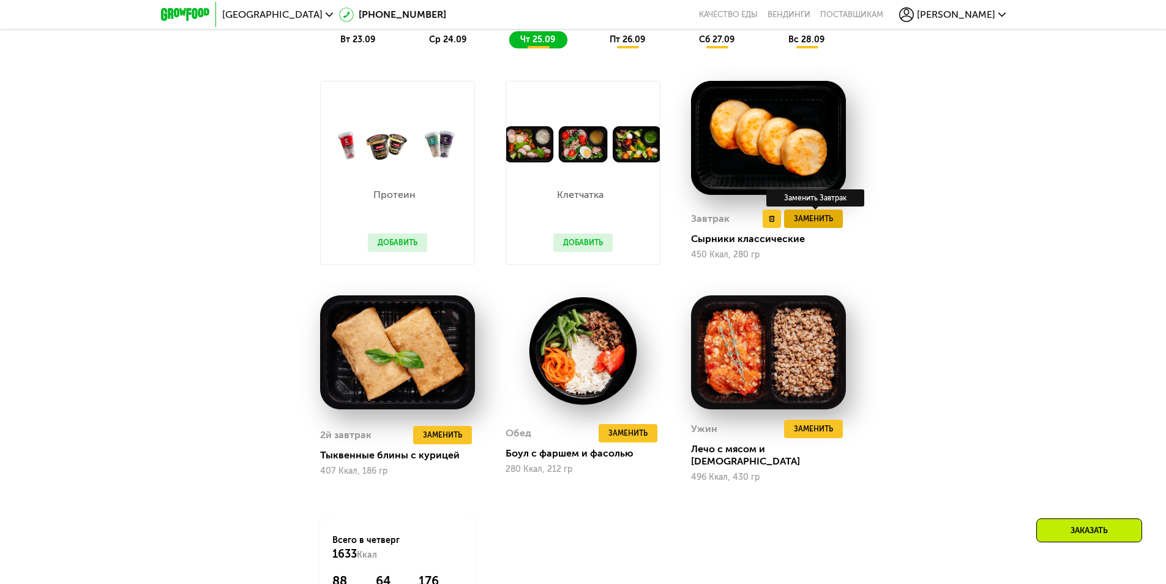
click at [808, 220] on span "Заменить" at bounding box center [813, 218] width 39 height 12
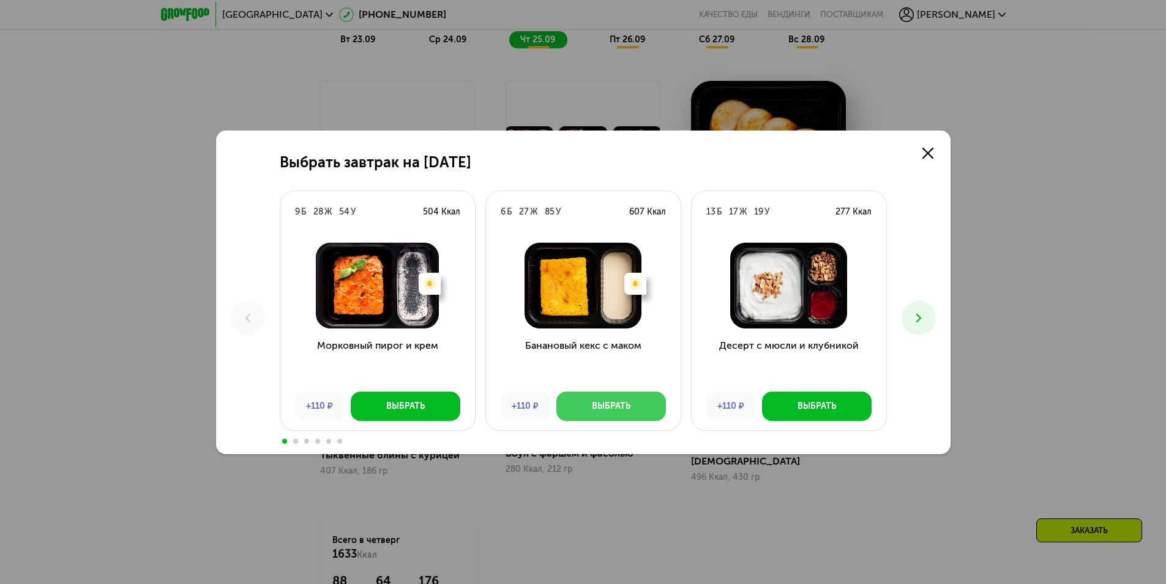
click at [638, 405] on button "Выбрать" at bounding box center [612, 405] width 110 height 29
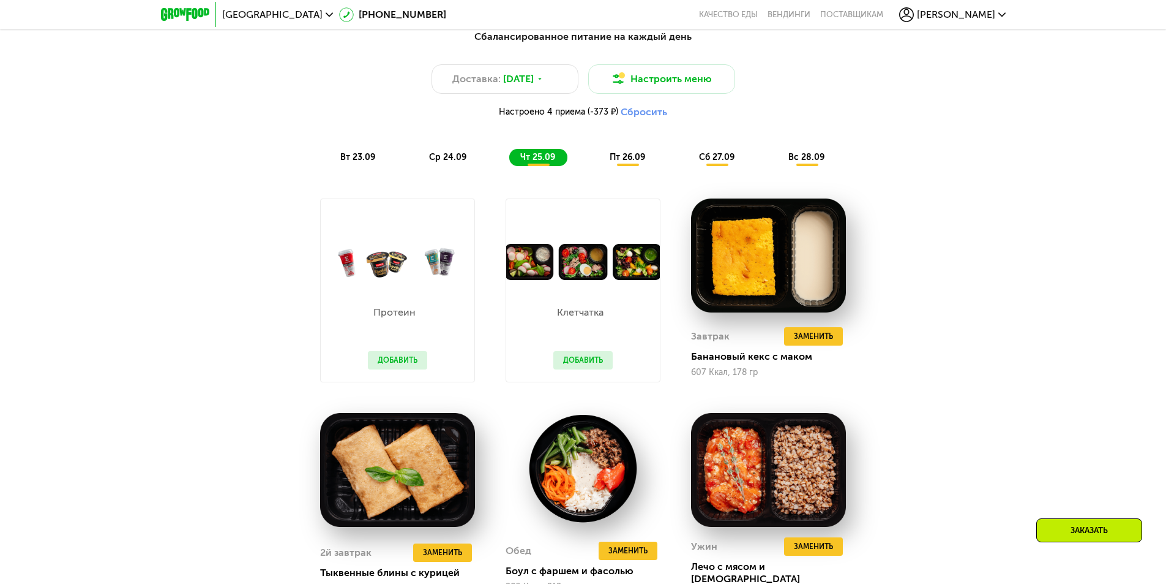
scroll to position [1138, 0]
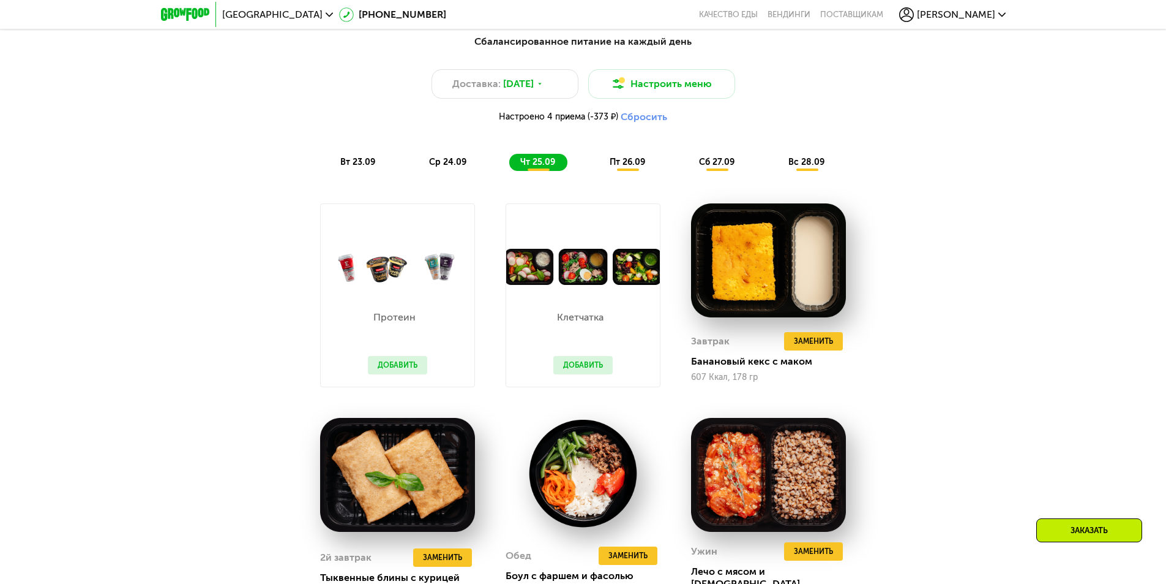
click at [617, 163] on span "пт 26.09" at bounding box center [628, 162] width 36 height 10
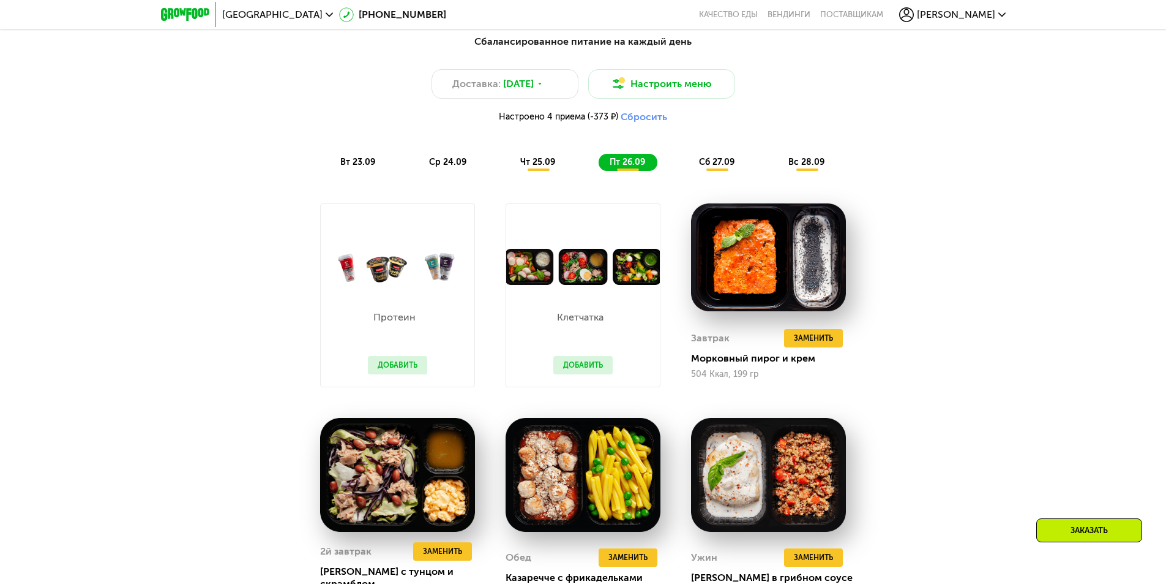
click at [541, 162] on span "чт 25.09" at bounding box center [537, 162] width 35 height 10
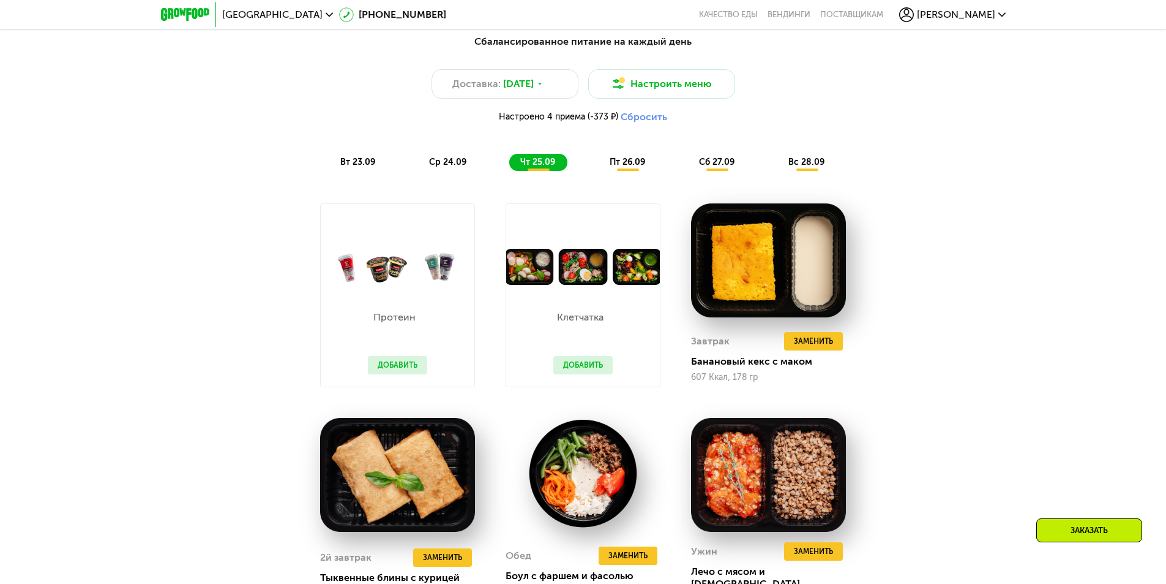
click at [641, 163] on span "пт 26.09" at bounding box center [628, 162] width 36 height 10
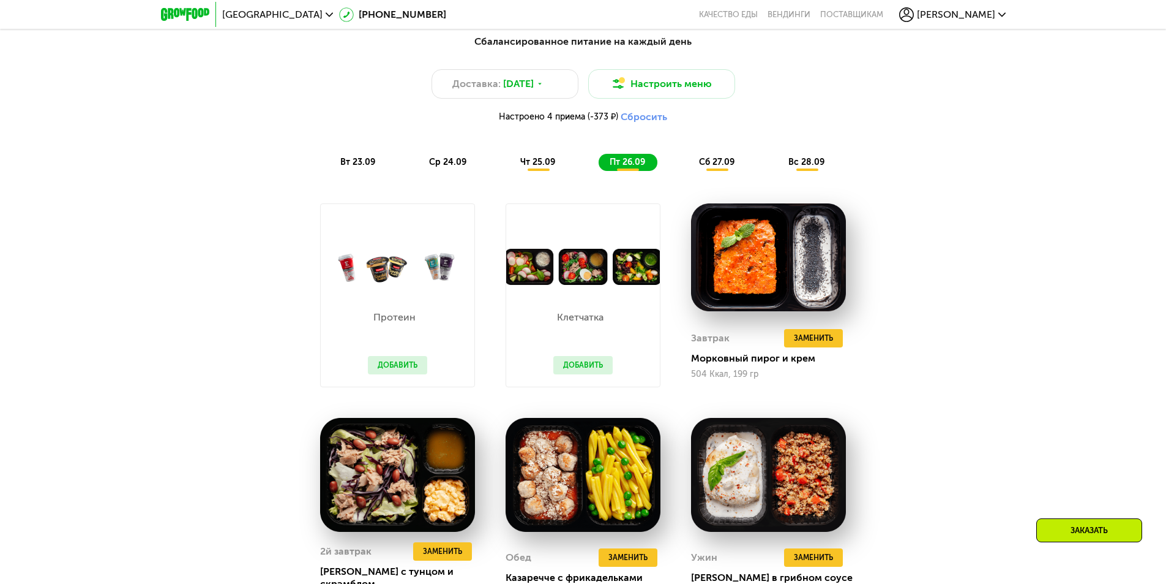
click at [714, 167] on span "сб 27.09" at bounding box center [717, 162] width 36 height 10
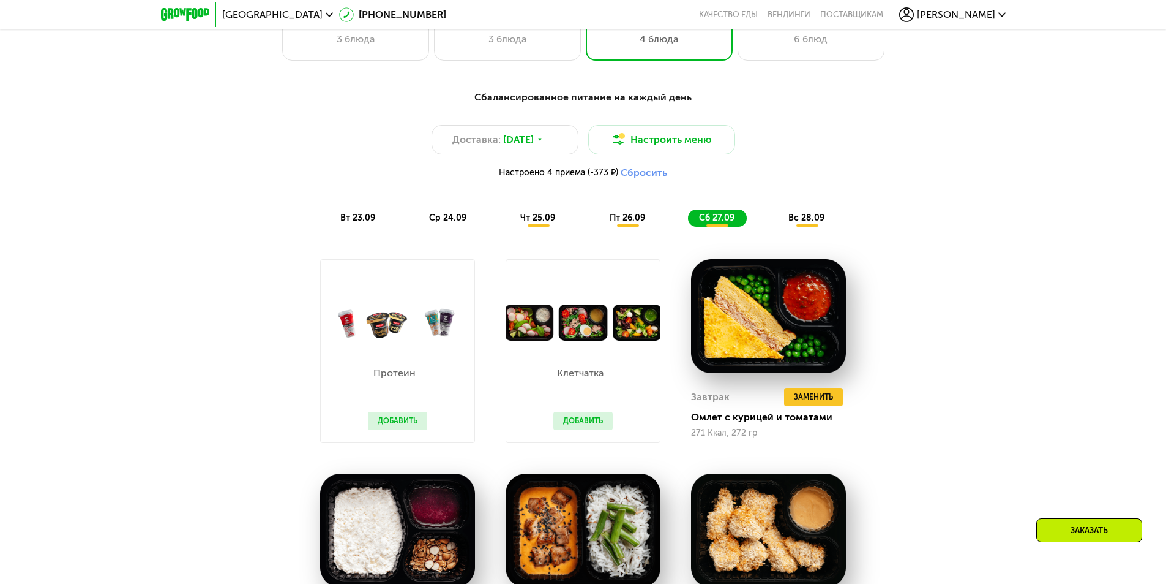
scroll to position [1076, 0]
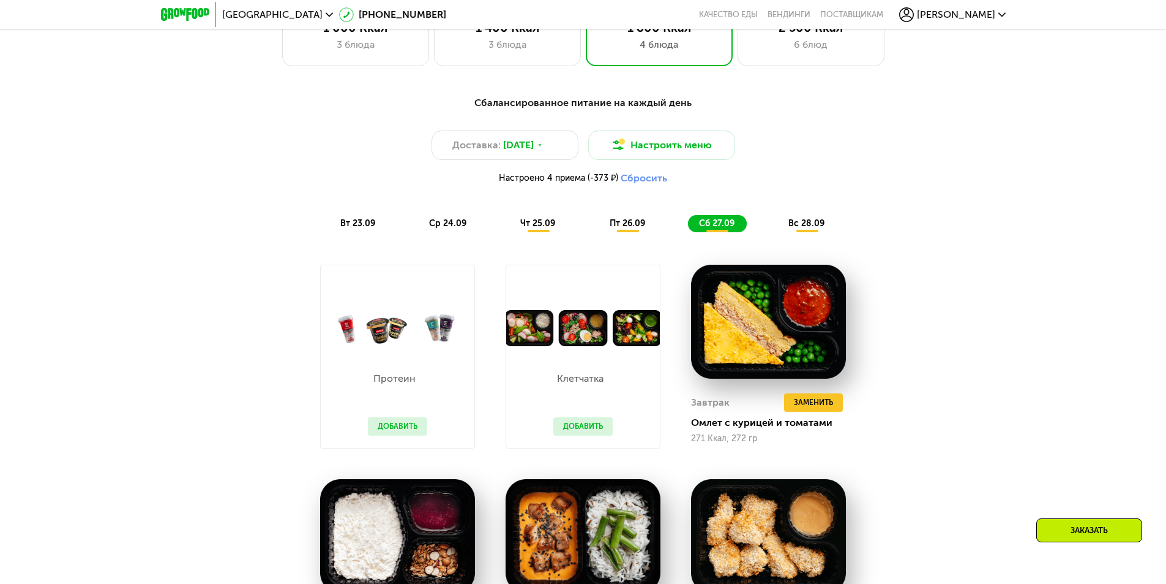
click at [819, 225] on span "вс 28.09" at bounding box center [807, 223] width 36 height 10
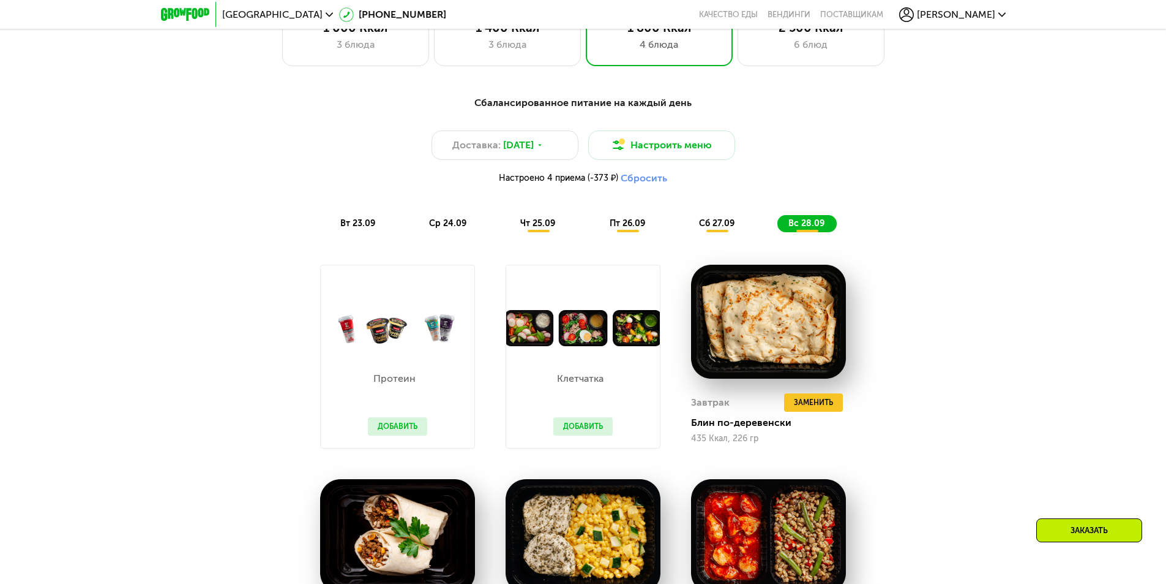
click at [369, 228] on span "вт 23.09" at bounding box center [357, 223] width 35 height 10
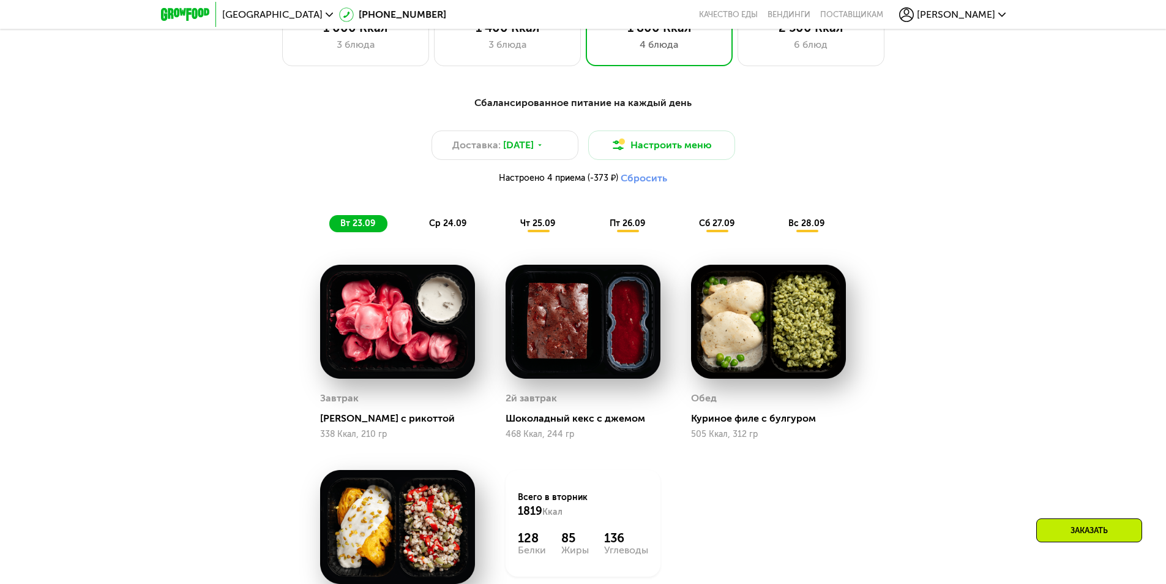
click at [822, 225] on span "вс 28.09" at bounding box center [807, 223] width 36 height 10
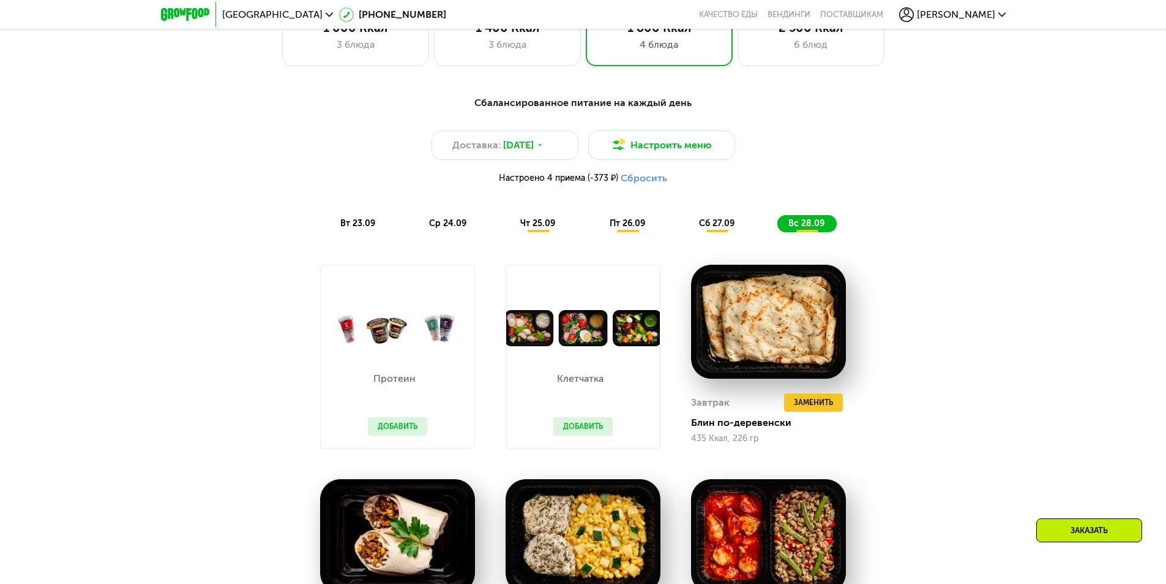
click at [367, 228] on span "вт 23.09" at bounding box center [357, 223] width 35 height 10
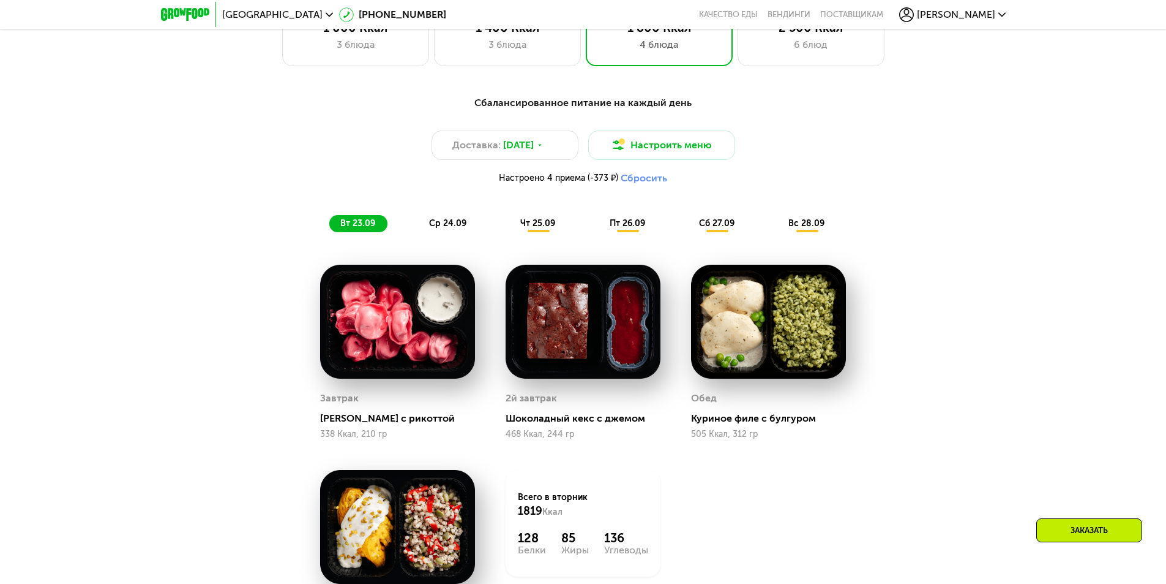
click at [449, 225] on span "ср 24.09" at bounding box center [447, 223] width 37 height 10
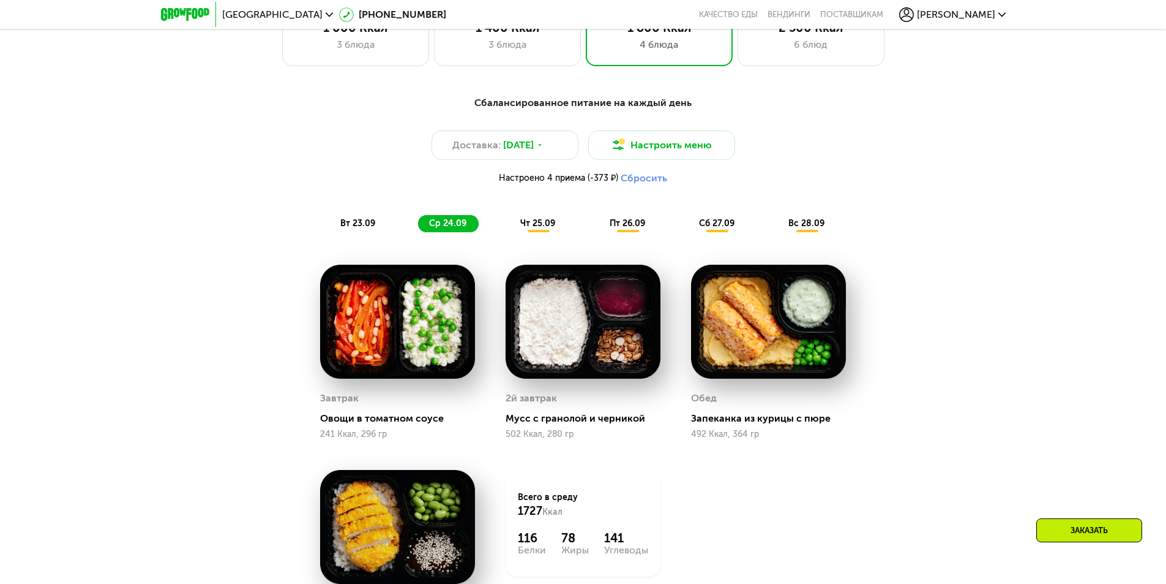
click at [355, 223] on span "вт 23.09" at bounding box center [357, 223] width 35 height 10
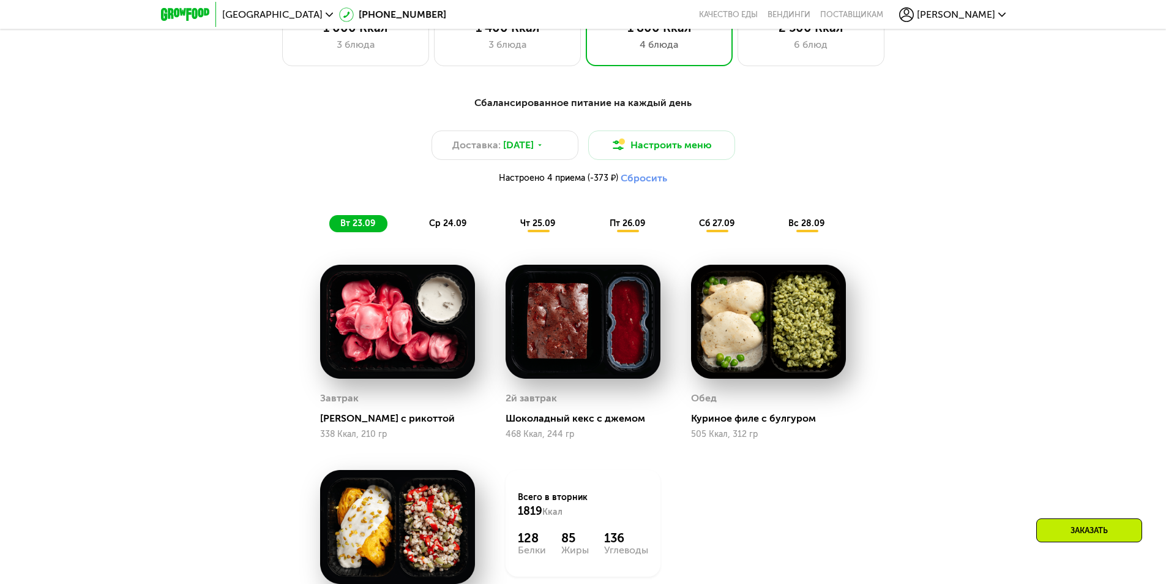
click at [809, 228] on span "вс 28.09" at bounding box center [807, 223] width 36 height 10
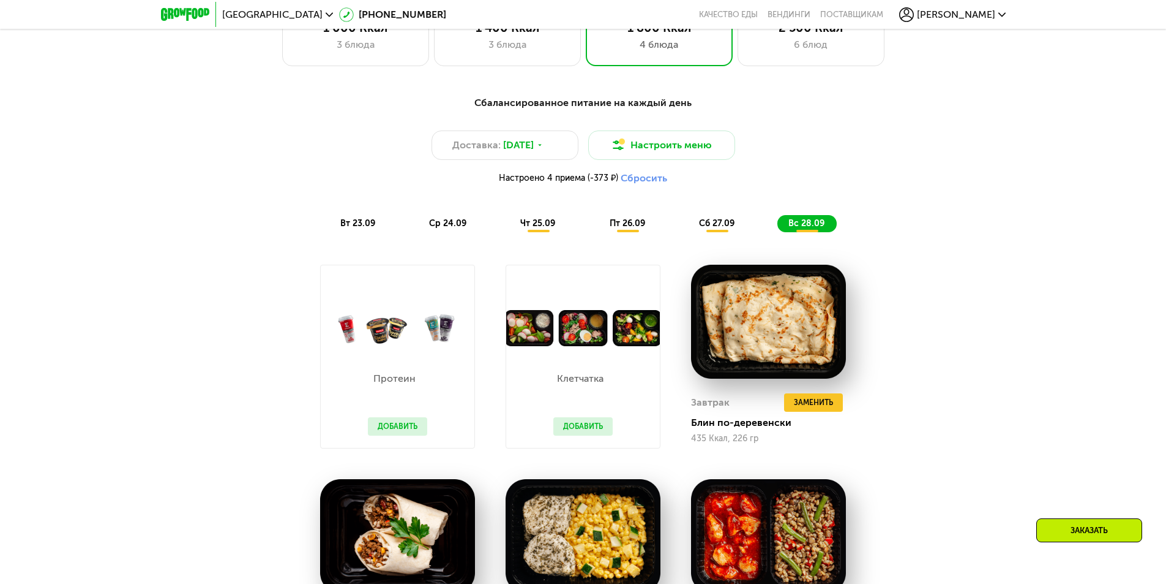
scroll to position [1383, 0]
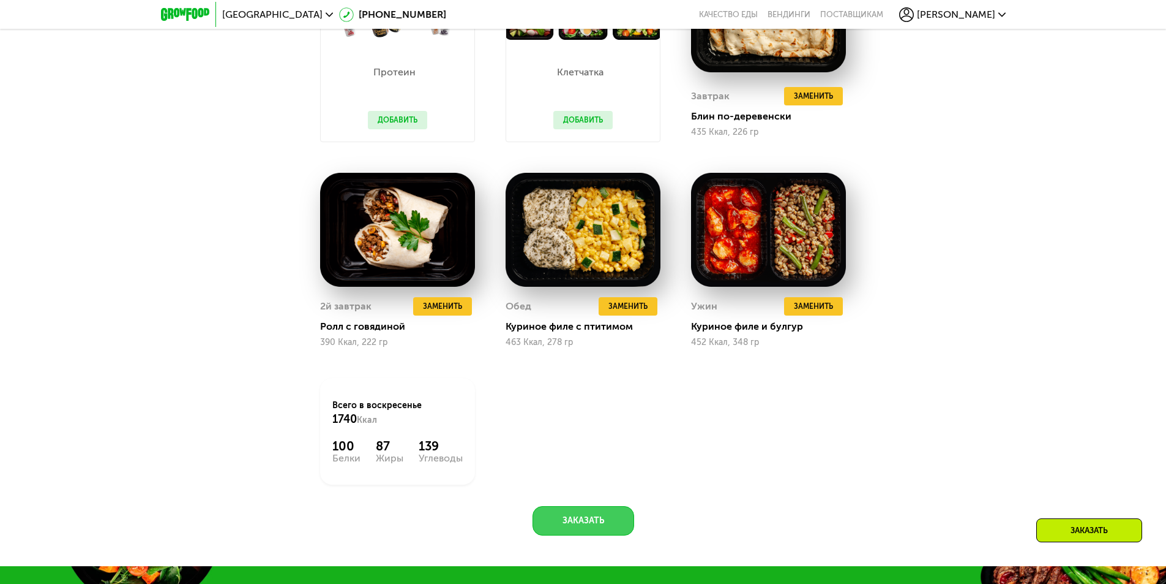
click at [592, 529] on button "Заказать" at bounding box center [584, 520] width 102 height 29
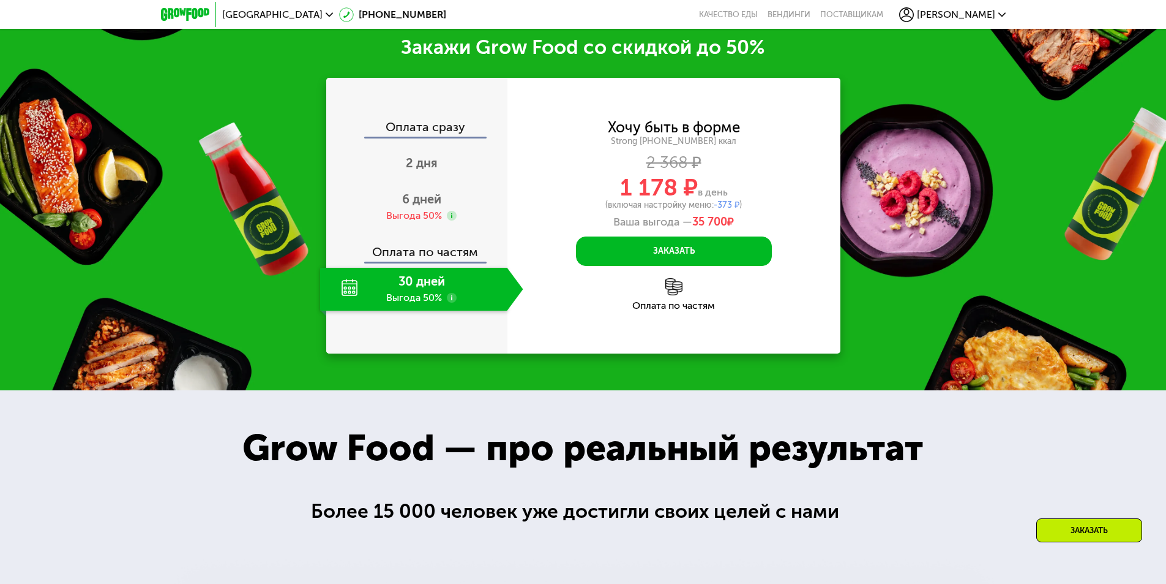
scroll to position [1953, 0]
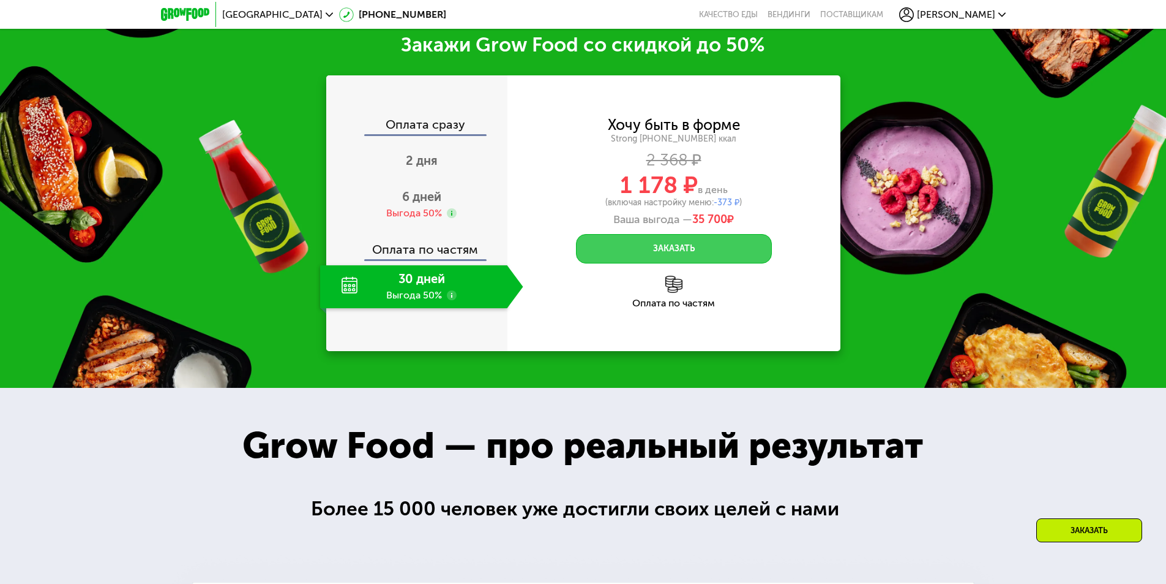
click at [681, 252] on button "Заказать" at bounding box center [674, 248] width 196 height 29
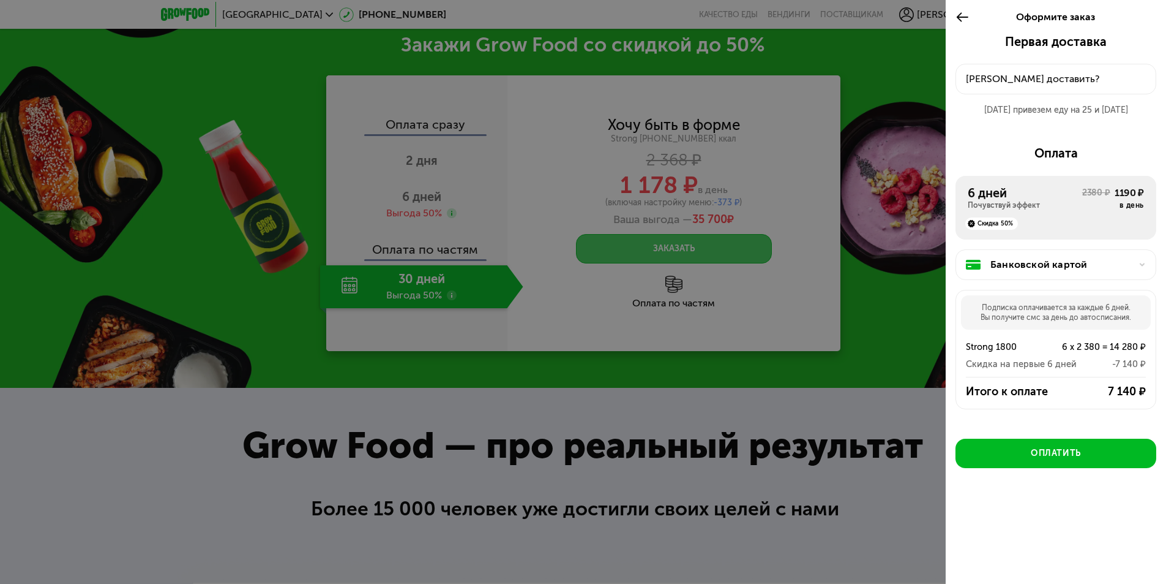
click at [1081, 75] on div "[PERSON_NAME] доставить?" at bounding box center [1056, 79] width 180 height 15
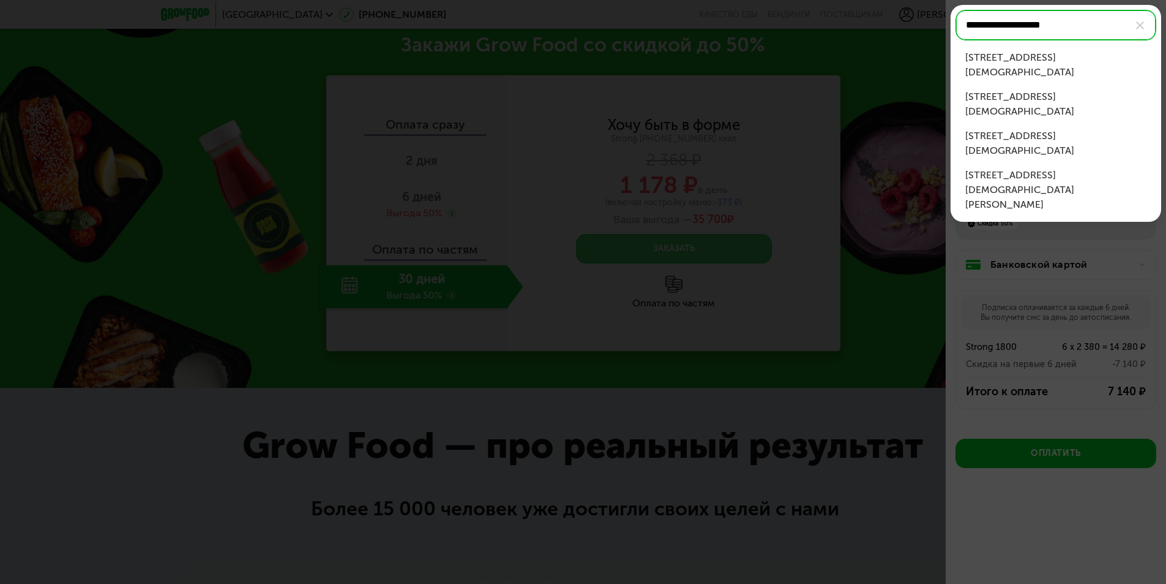
click at [1061, 129] on div "[STREET_ADDRESS][DEMOGRAPHIC_DATA]" at bounding box center [1056, 143] width 181 height 29
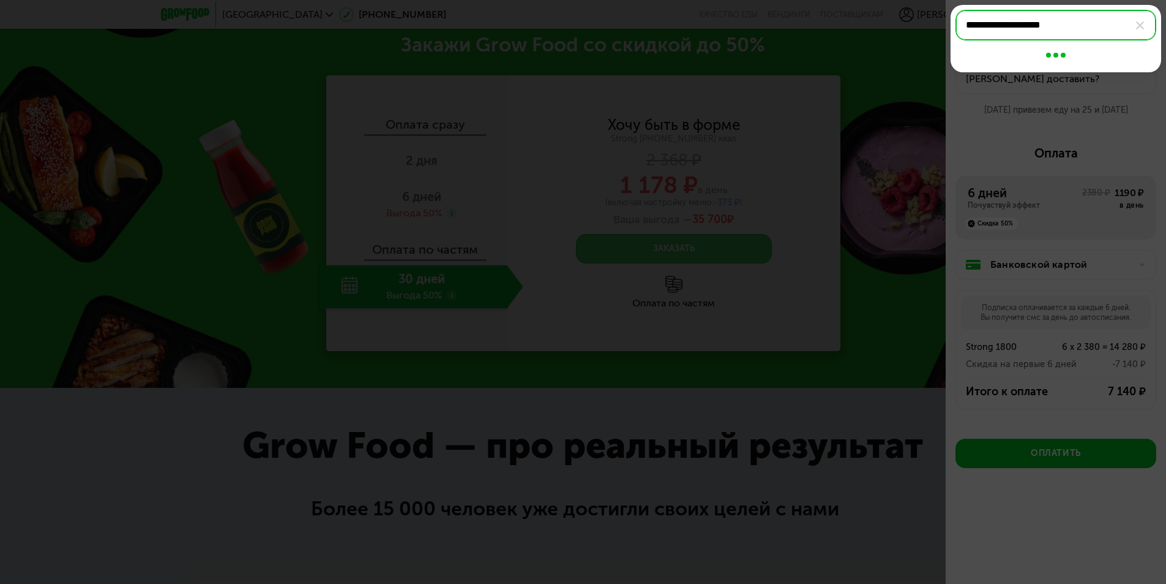
type input "**********"
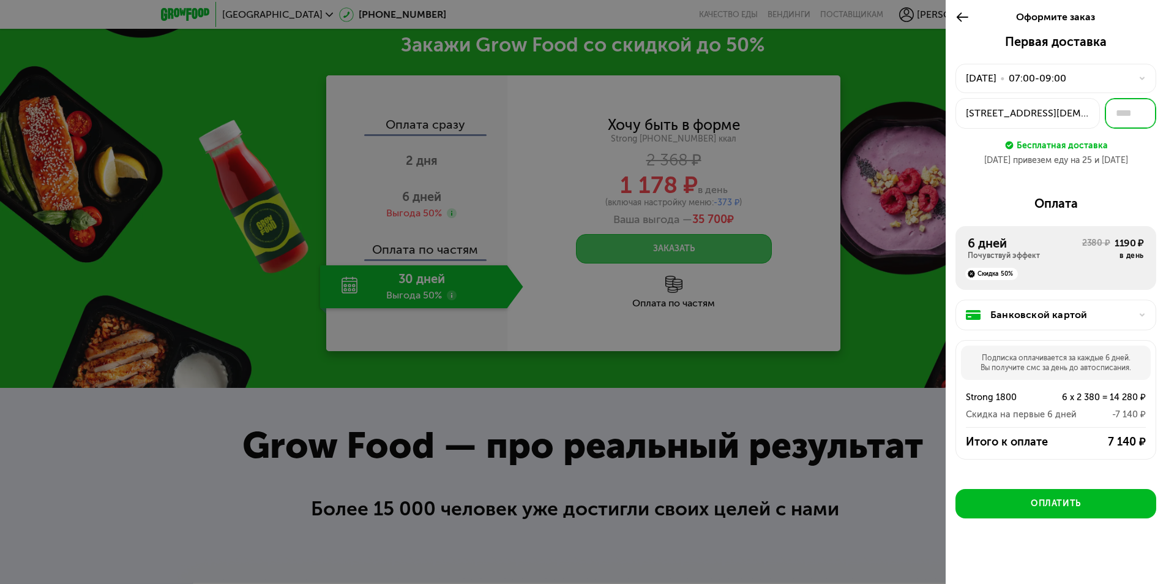
click at [1113, 111] on input "text" at bounding box center [1130, 113] width 51 height 31
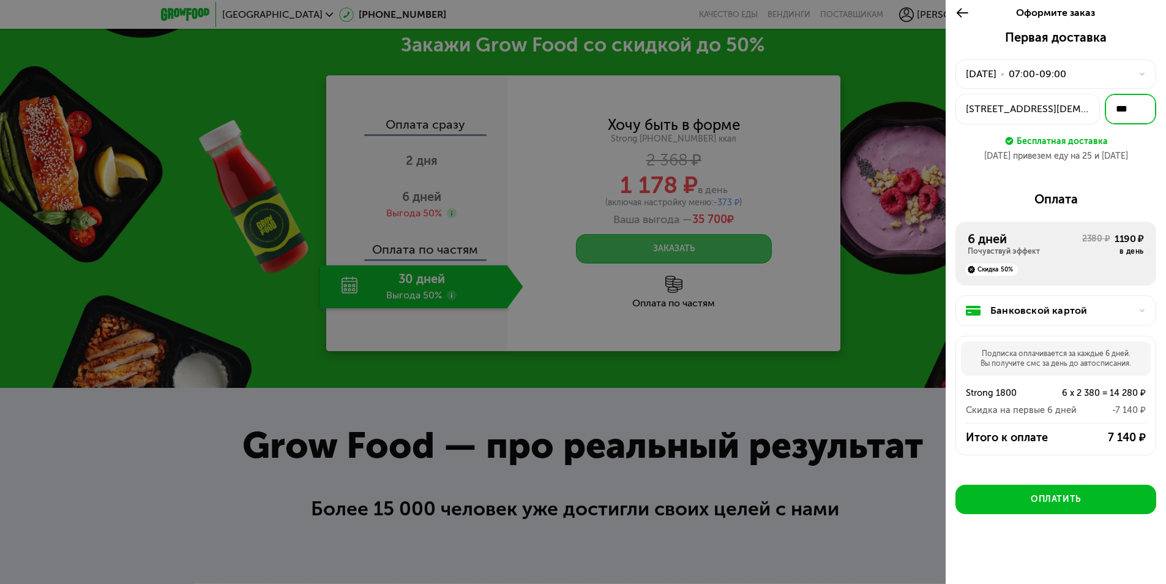
scroll to position [6, 0]
type input "***"
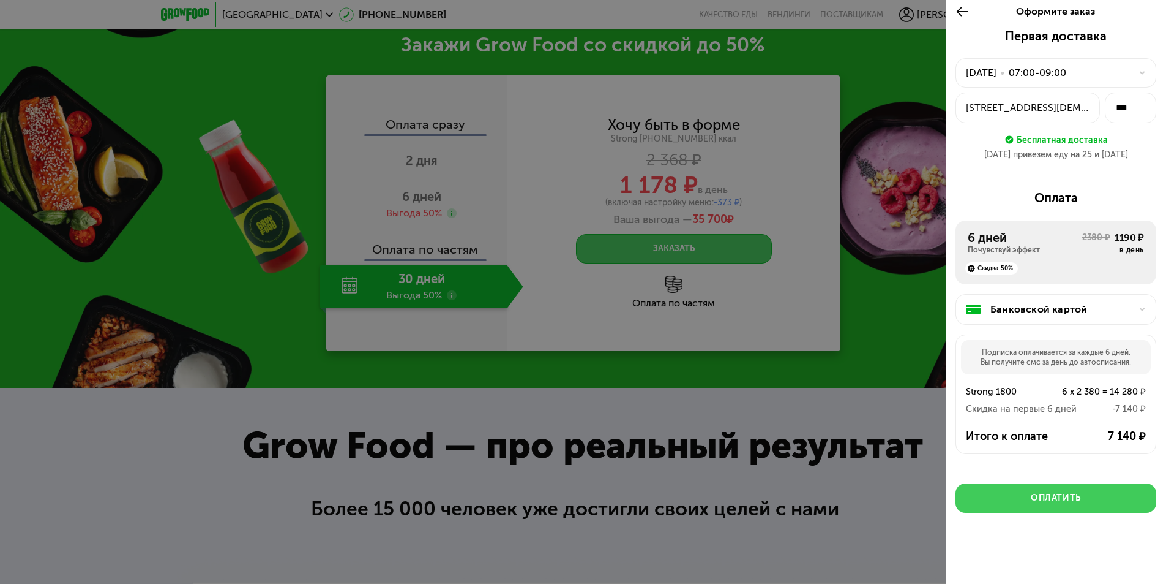
click at [1068, 497] on div "Оплатить" at bounding box center [1056, 498] width 50 height 12
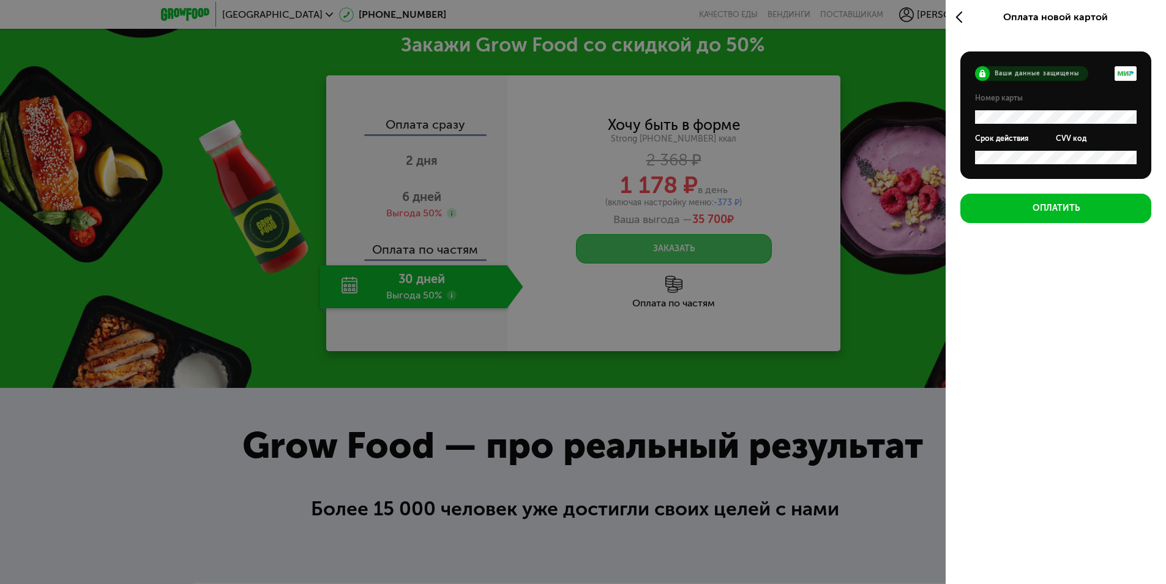
scroll to position [0, 0]
click at [1070, 205] on div "Оплатить" at bounding box center [1056, 208] width 47 height 12
